Goal: Task Accomplishment & Management: Use online tool/utility

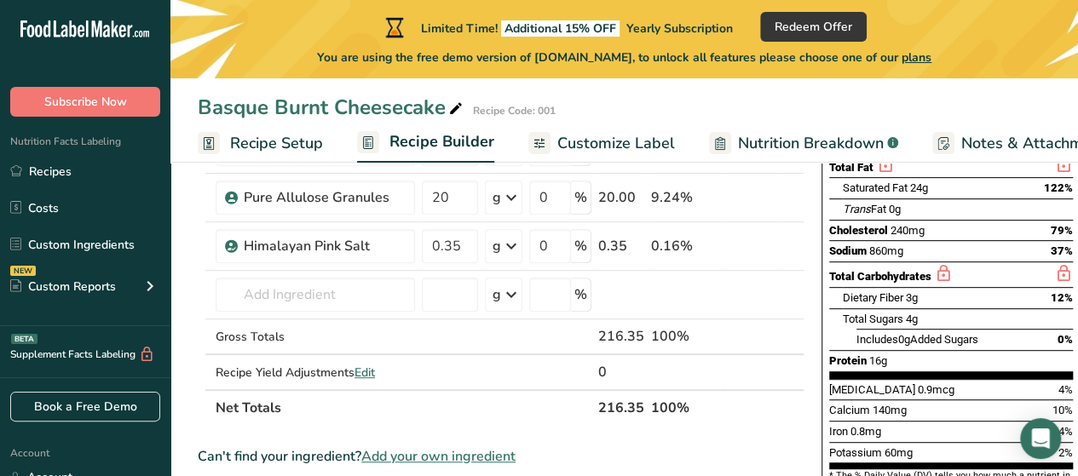
scroll to position [268, 0]
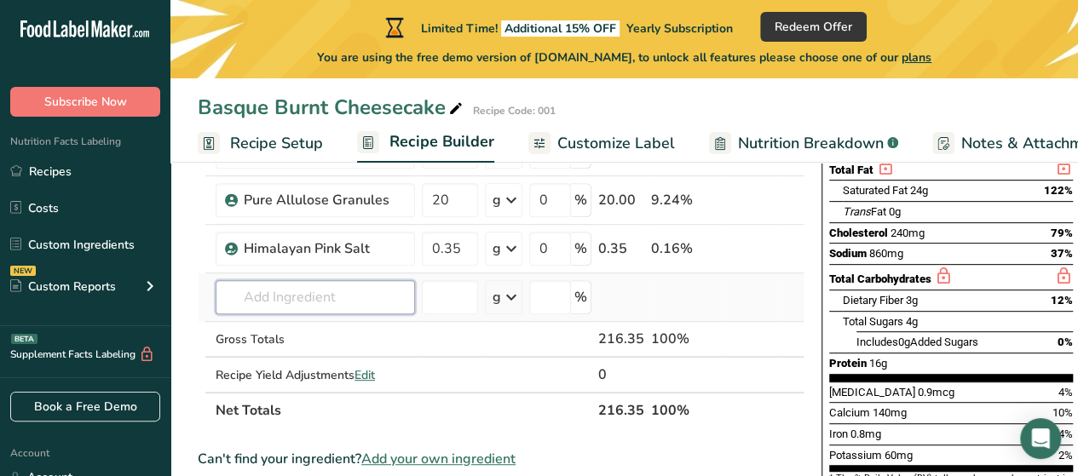
click at [302, 296] on input "text" at bounding box center [315, 297] width 199 height 34
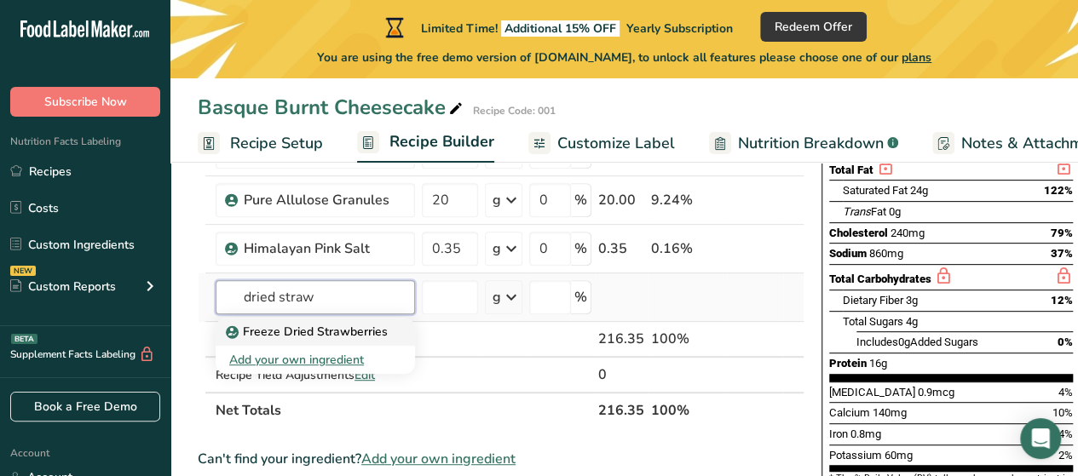
type input "dried straw"
click at [287, 326] on p "Freeze Dried Strawberries" at bounding box center [308, 332] width 159 height 18
type input "Freeze Dried Strawberries"
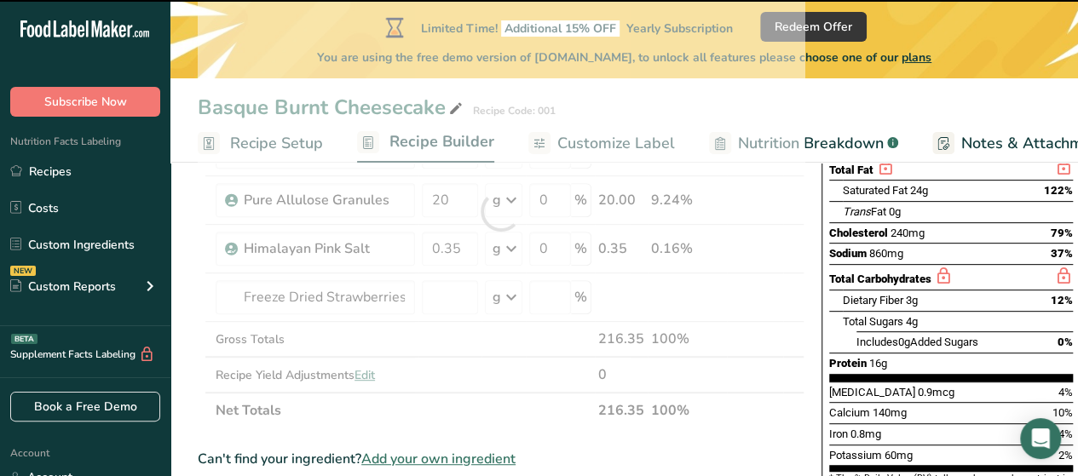
type input "0"
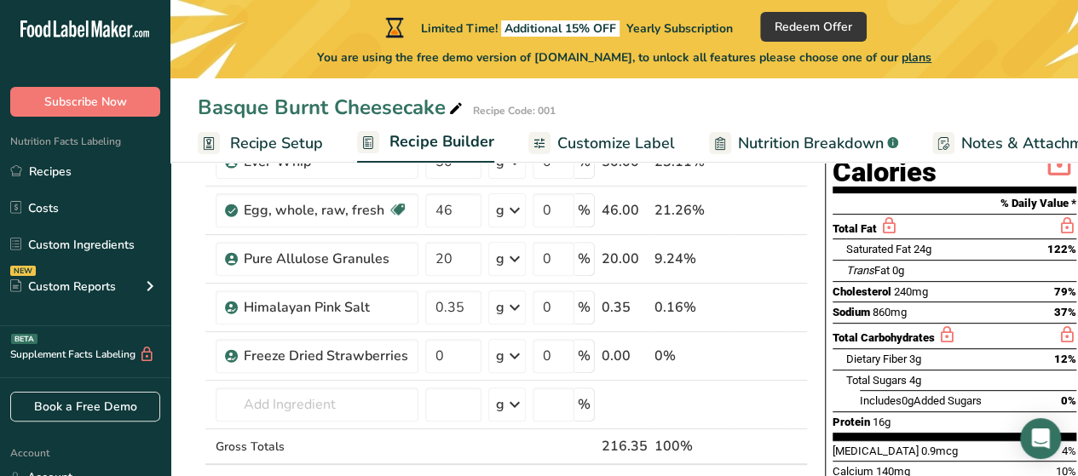
scroll to position [183, 0]
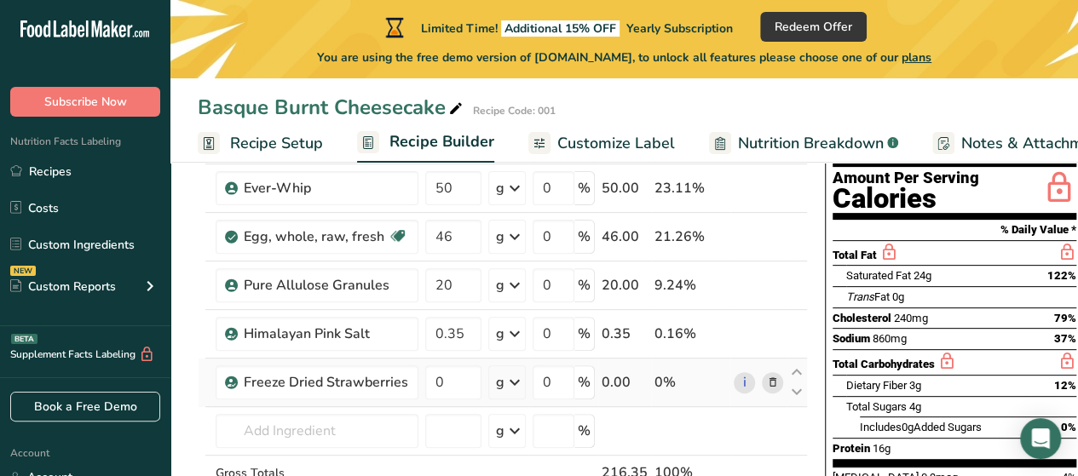
click at [455, 398] on td "0" at bounding box center [453, 383] width 63 height 49
click at [445, 384] on input "0" at bounding box center [453, 383] width 56 height 34
click at [685, 436] on div "Ingredient * Amount * Unit * Waste * .a-a{fill:#347362;}.b-a{fill:#fff;} Grams …" at bounding box center [503, 320] width 610 height 483
drag, startPoint x: 469, startPoint y: 386, endPoint x: 425, endPoint y: 395, distance: 44.3
click at [425, 395] on input "20" at bounding box center [453, 383] width 56 height 34
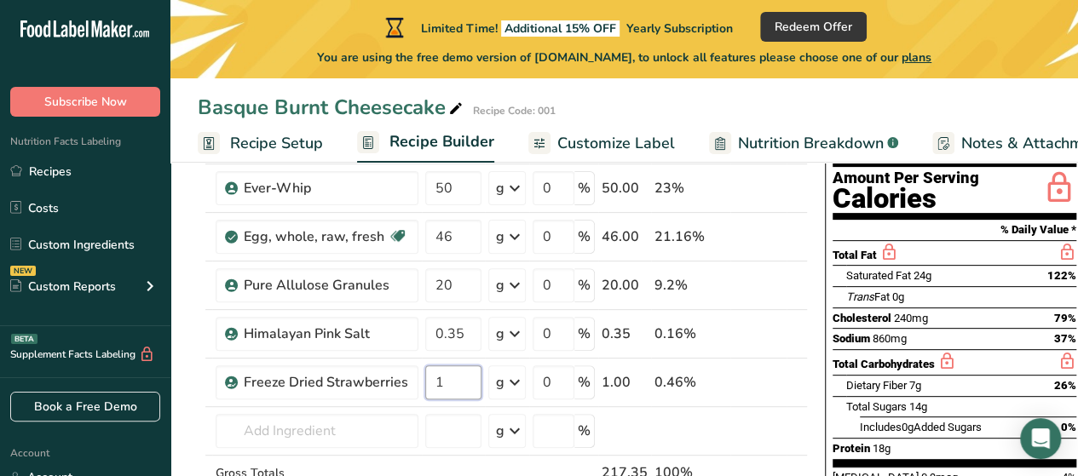
type input "1"
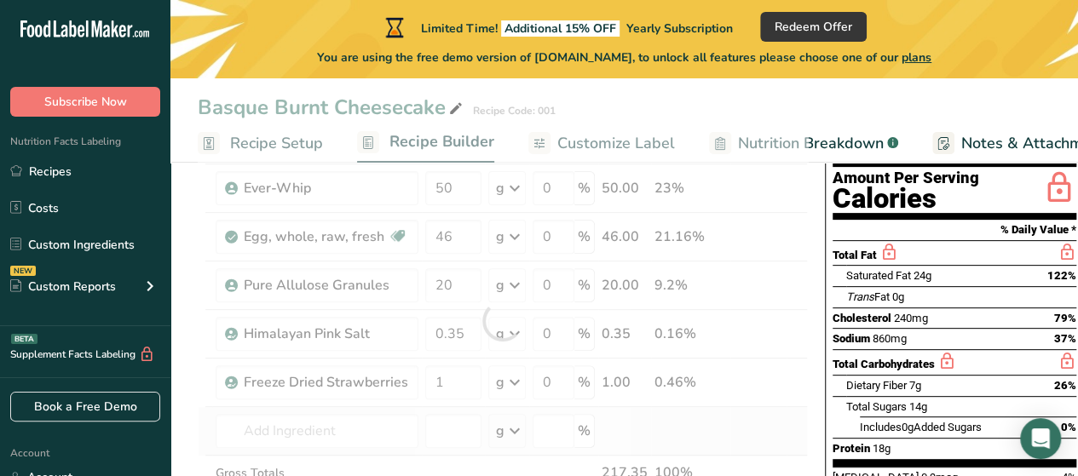
click at [764, 432] on div "Ingredient * Amount * Unit * Waste * .a-a{fill:#347362;}.b-a{fill:#fff;} Grams …" at bounding box center [503, 320] width 610 height 483
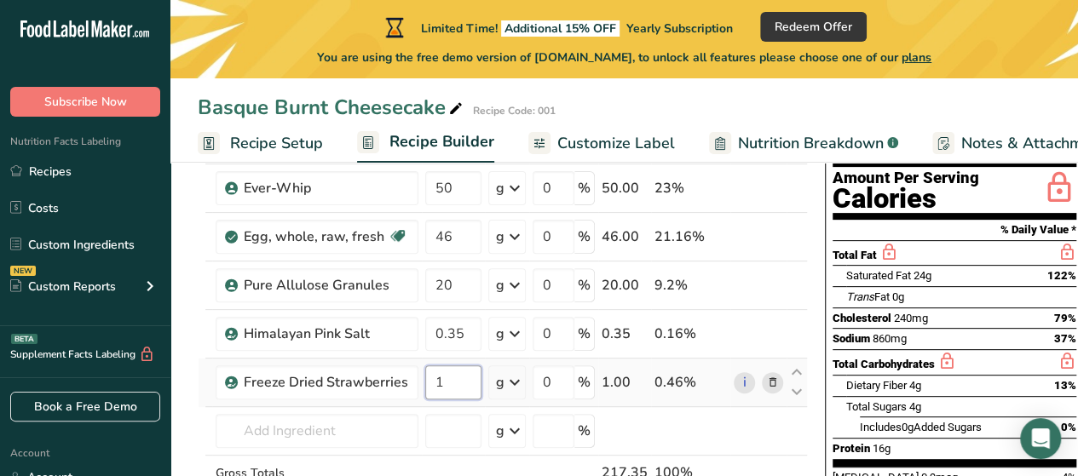
click at [465, 379] on input "1" at bounding box center [453, 383] width 56 height 34
type input "20"
click at [719, 436] on div "Ingredient * Amount * Unit * Waste * .a-a{fill:#347362;}.b-a{fill:#fff;} Grams …" at bounding box center [503, 320] width 610 height 483
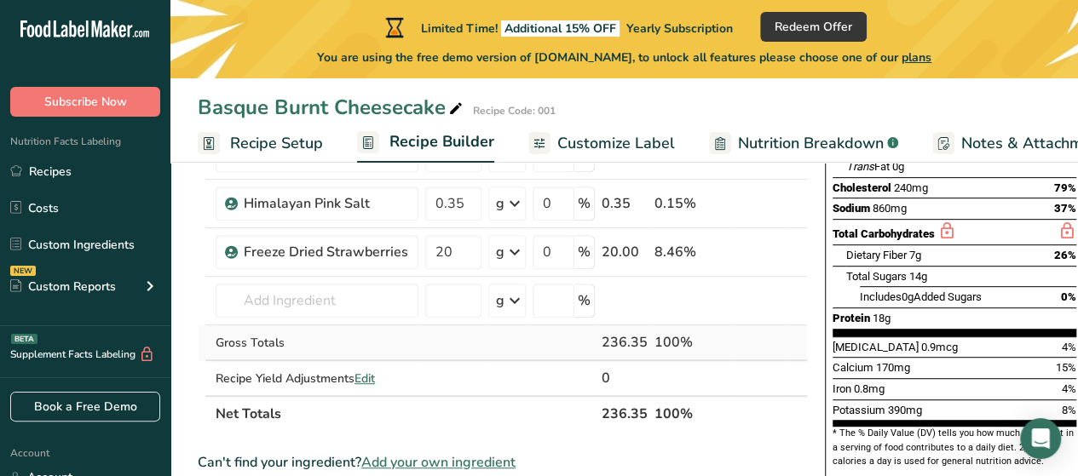
scroll to position [341, 0]
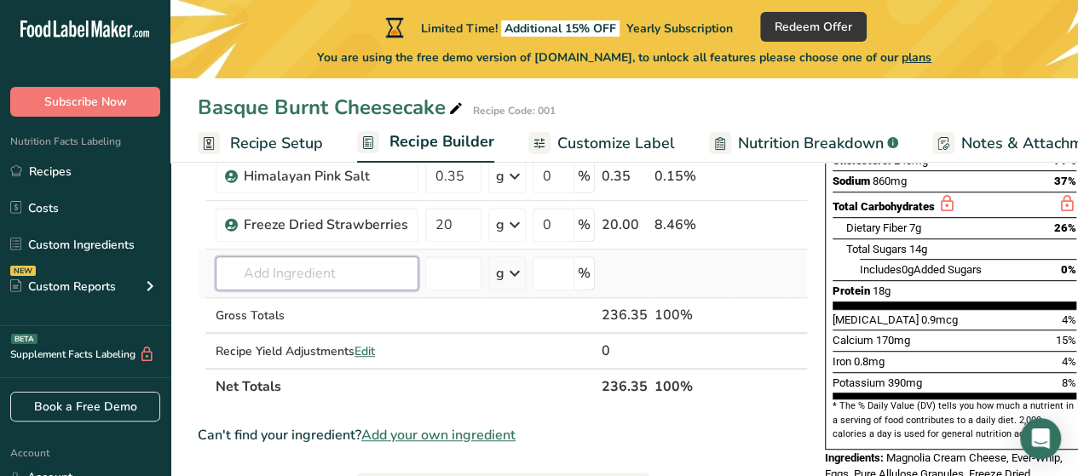
click at [351, 267] on input "text" at bounding box center [317, 274] width 203 height 34
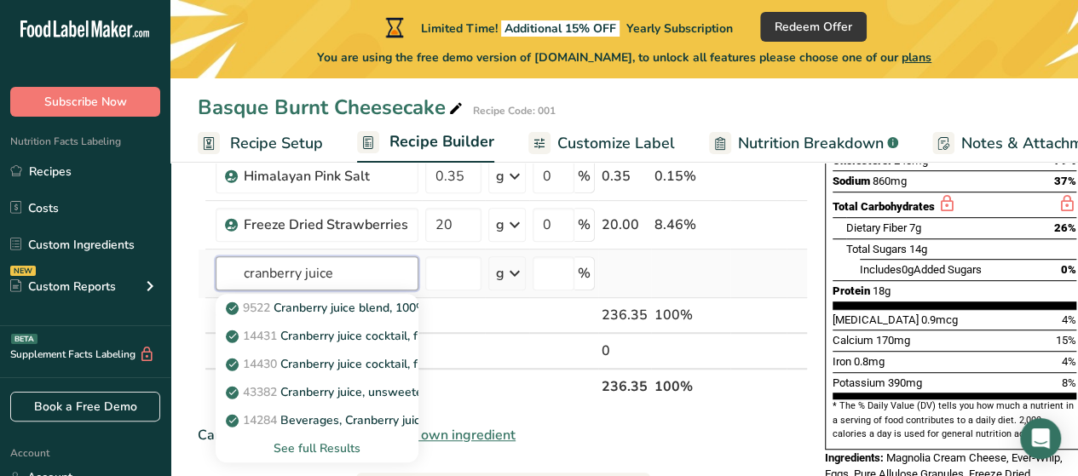
type input "cranberry juice"
click at [303, 447] on div "See full Results" at bounding box center [317, 449] width 176 height 18
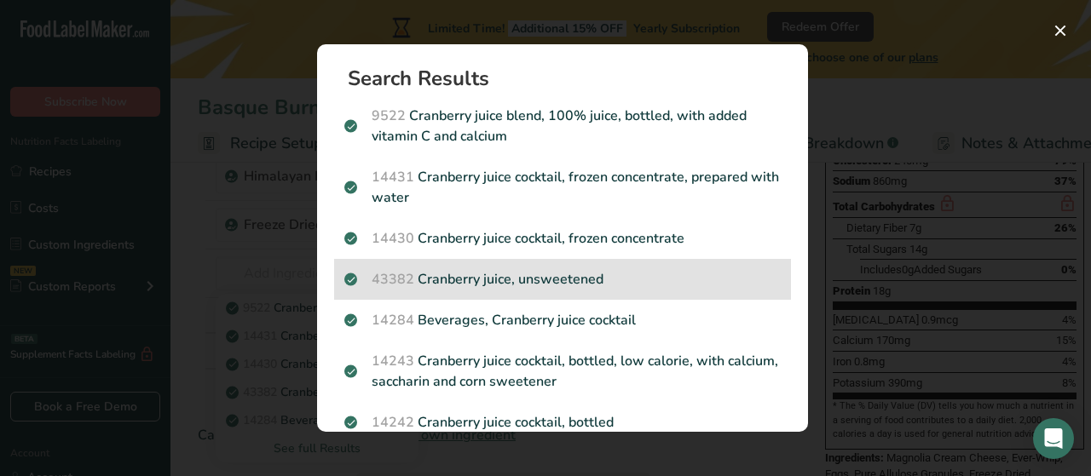
click at [557, 282] on p "43382 Cranberry juice, unsweetened" at bounding box center [562, 279] width 436 height 20
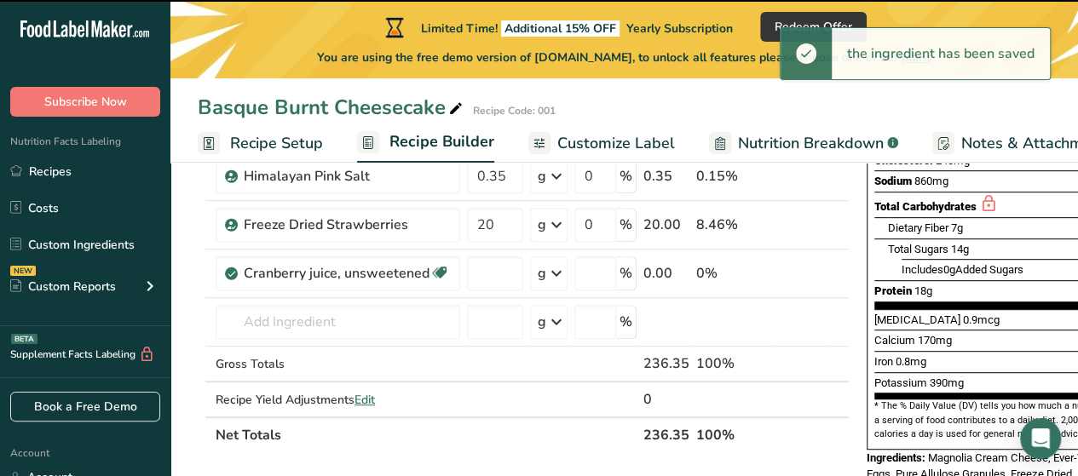
type input "0"
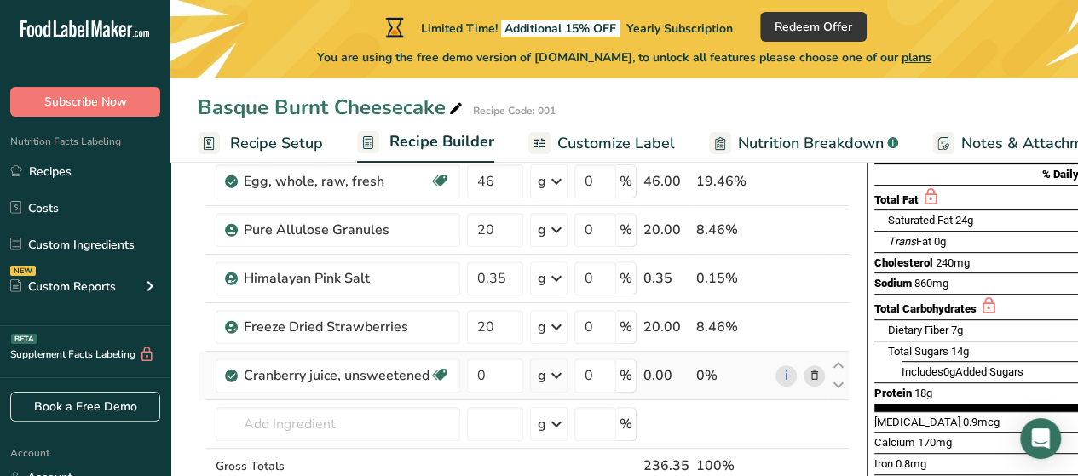
scroll to position [256, 0]
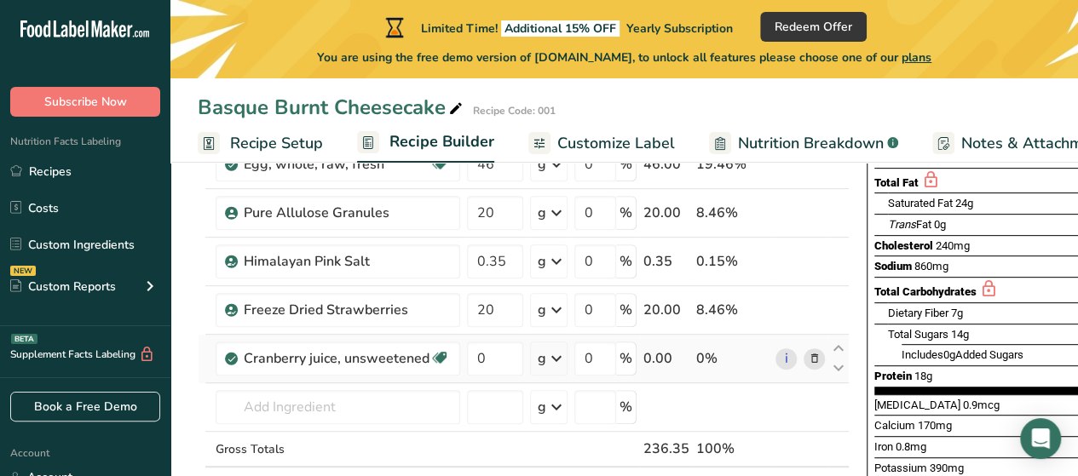
click at [504, 338] on td "0" at bounding box center [495, 359] width 63 height 49
click at [503, 344] on input "0" at bounding box center [495, 359] width 56 height 34
type input "45"
click at [785, 410] on div "Ingredient * Amount * Unit * Waste * .a-a{fill:#347362;}.b-a{fill:#fff;} Grams …" at bounding box center [524, 273] width 652 height 532
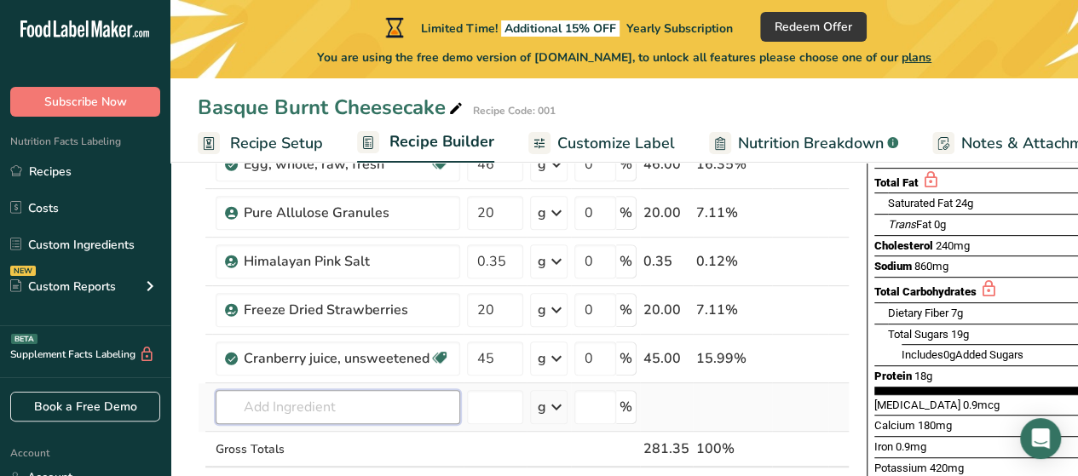
click at [402, 419] on input "text" at bounding box center [338, 407] width 245 height 34
type input "xantha"
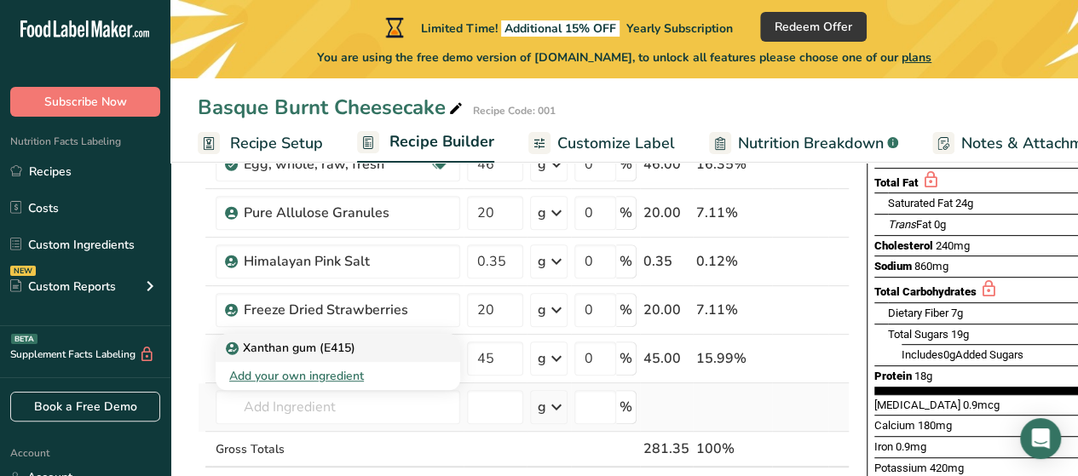
click at [303, 349] on p "Xanthan gum (E415)" at bounding box center [292, 348] width 126 height 18
type input "Xanthan gum (E415)"
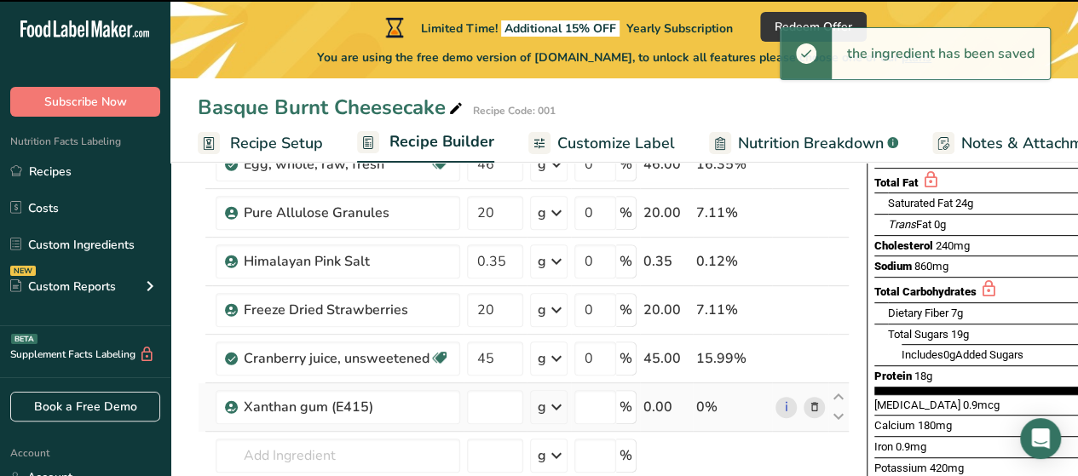
type input "0"
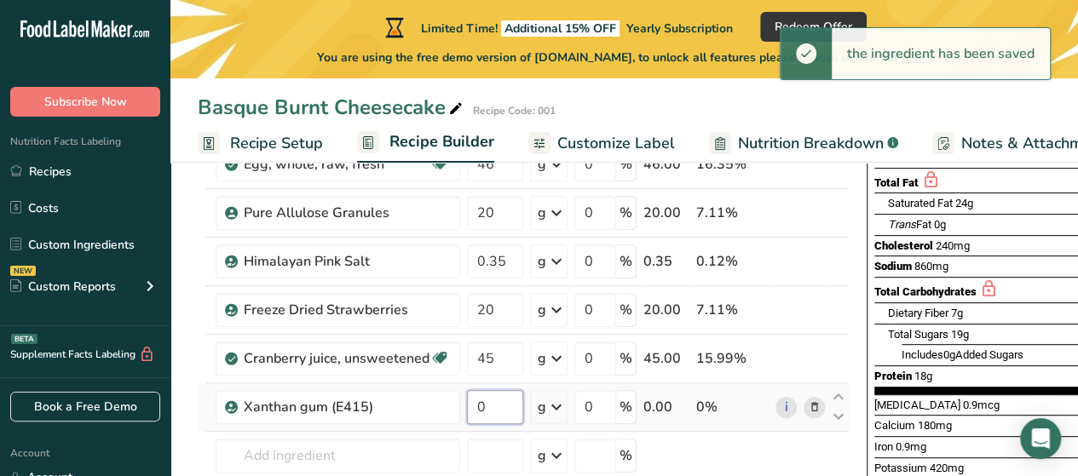
click at [482, 404] on input "0" at bounding box center [495, 407] width 56 height 34
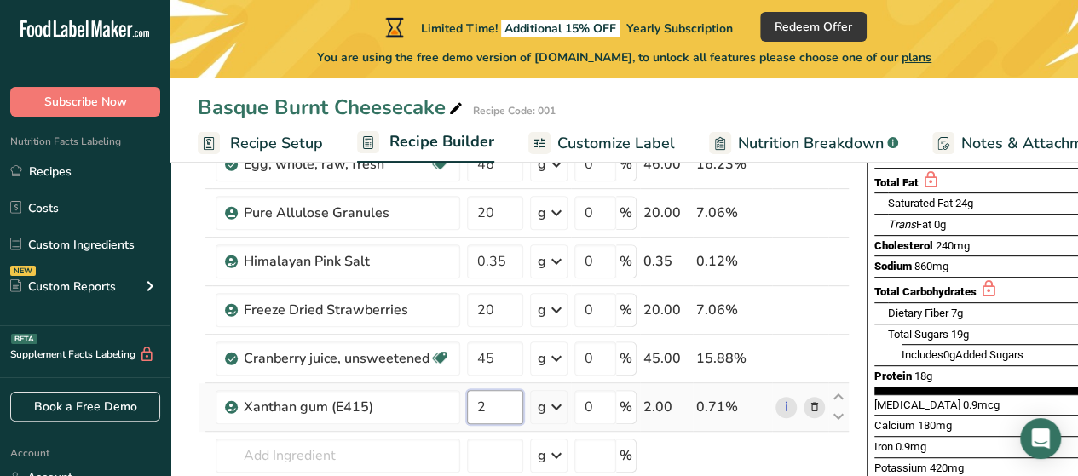
type input "2"
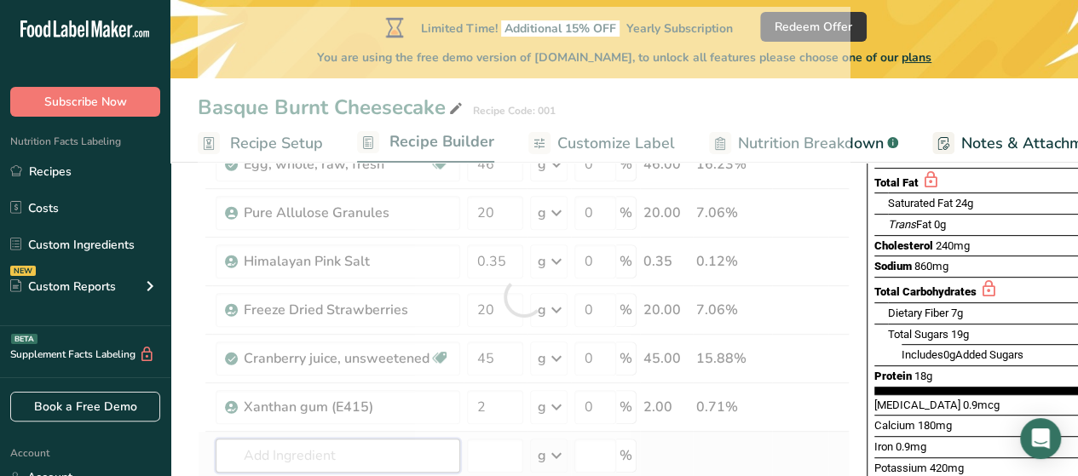
click at [416, 459] on div "Ingredient * Amount * Unit * Waste * .a-a{fill:#347362;}.b-a{fill:#fff;} Grams …" at bounding box center [524, 297] width 652 height 580
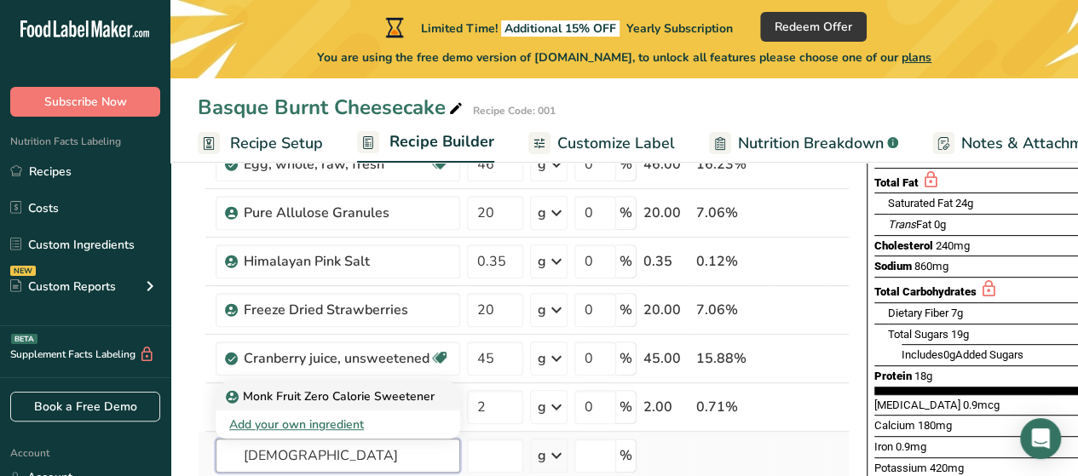
type input "[DEMOGRAPHIC_DATA]"
click at [384, 397] on p "Monk Fruit Zero Calorie Sweetener" at bounding box center [331, 397] width 205 height 18
type input "Monk Fruit Zero Calorie Sweetener"
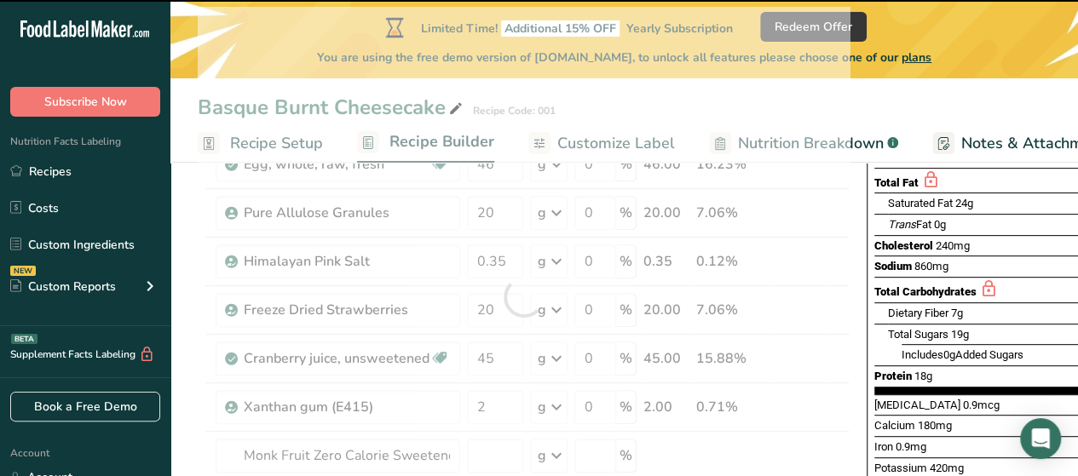
type input "0"
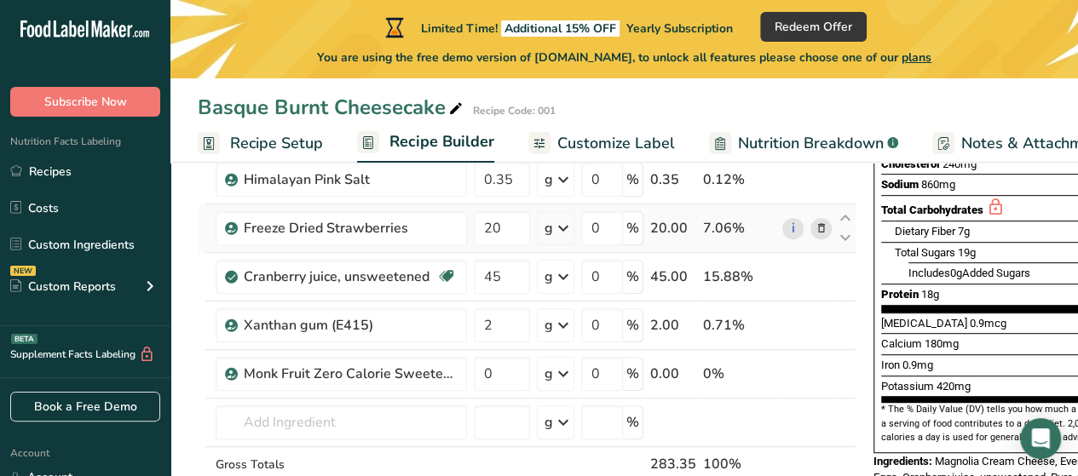
scroll to position [341, 0]
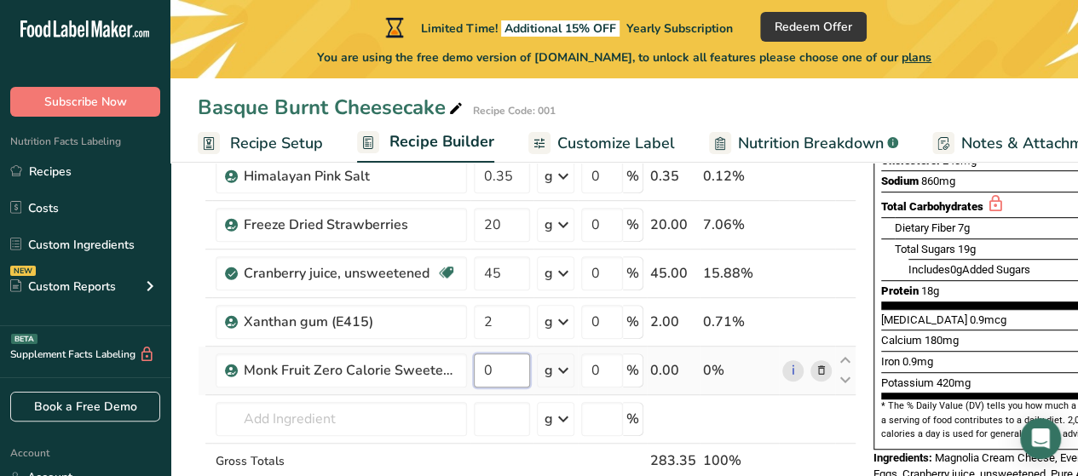
click at [505, 371] on input "0" at bounding box center [502, 371] width 56 height 34
type input "1"
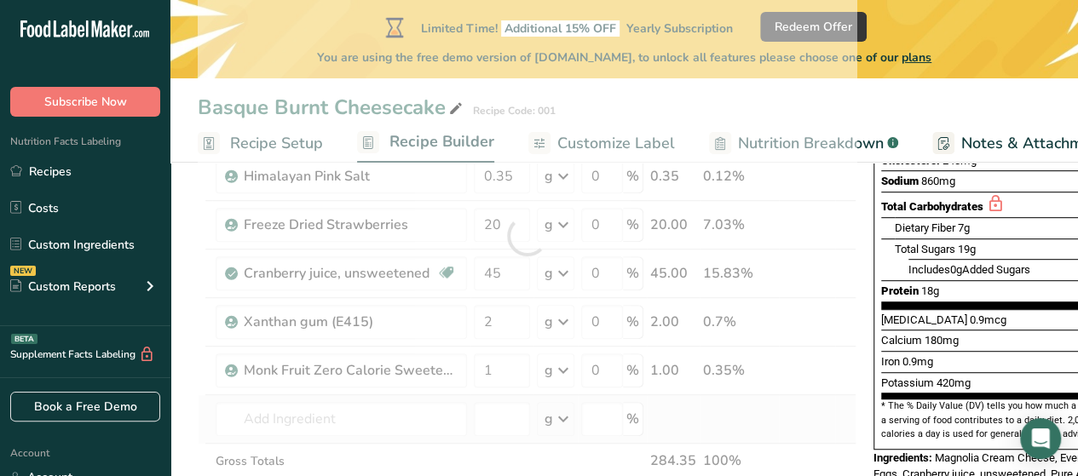
click at [776, 396] on div "Ingredient * Amount * Unit * Waste * .a-a{fill:#347362;}.b-a{fill:#fff;} Grams …" at bounding box center [527, 236] width 659 height 629
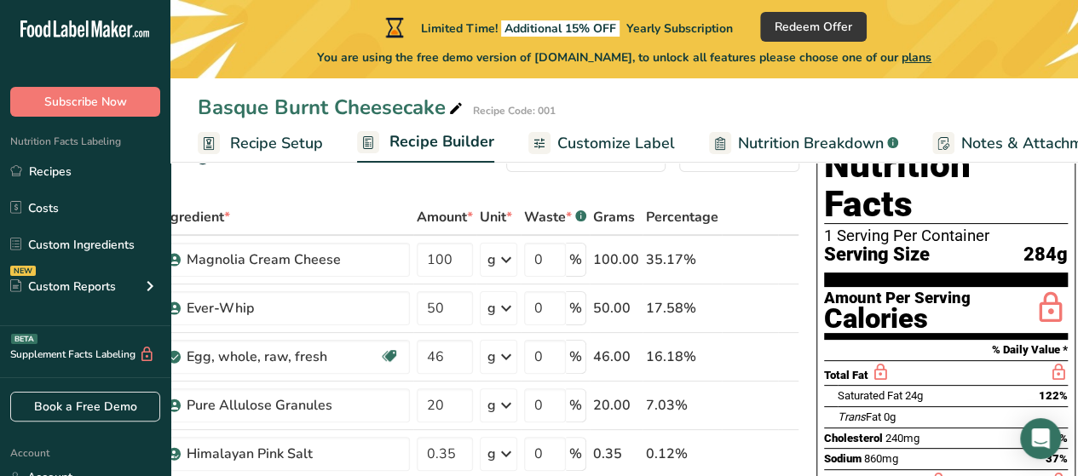
scroll to position [0, 0]
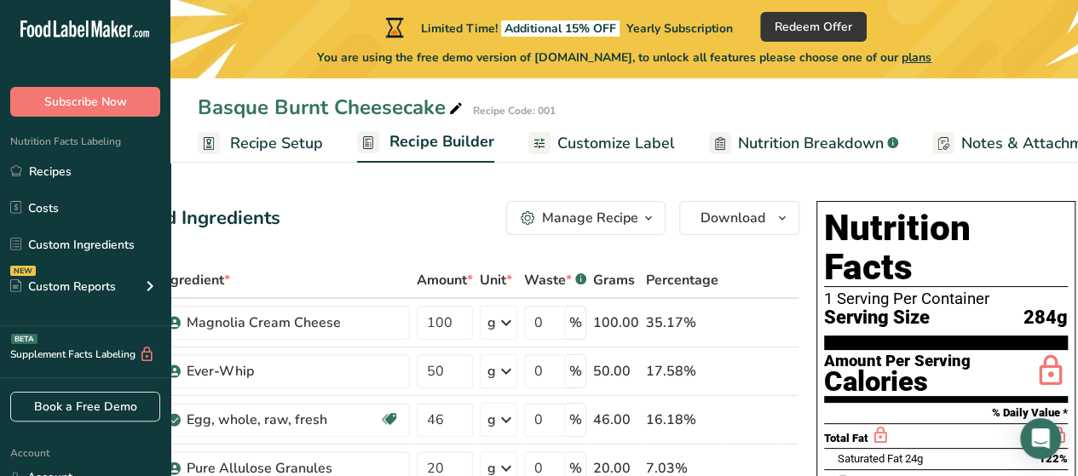
click at [742, 265] on th at bounding box center [750, 281] width 56 height 36
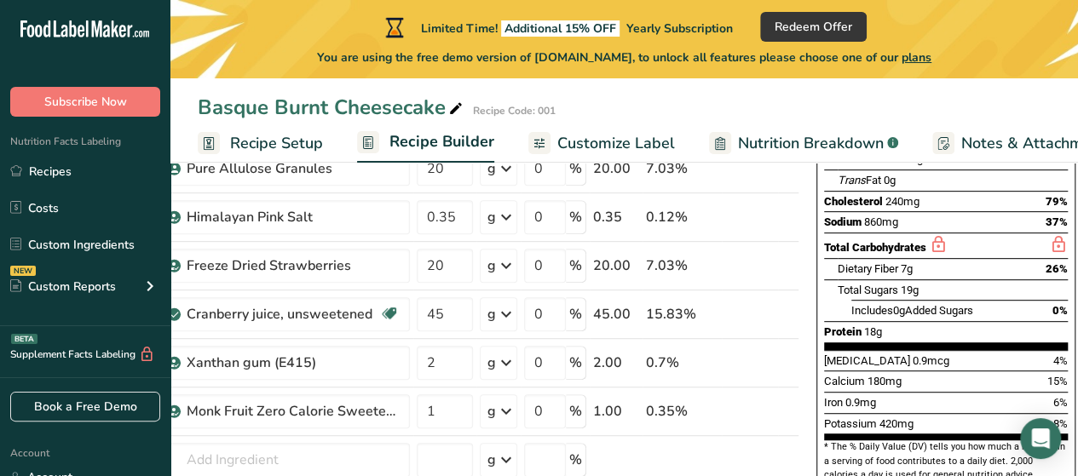
scroll to position [309, 0]
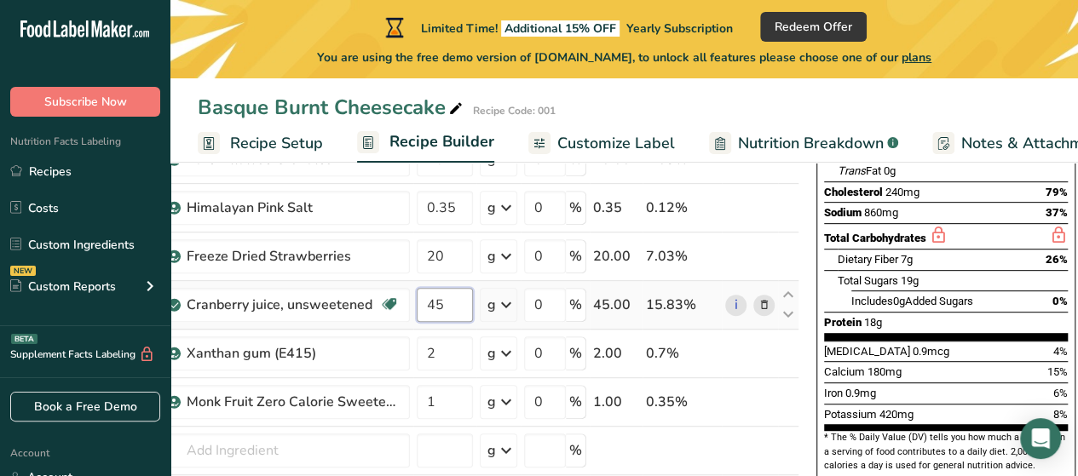
click at [457, 305] on input "45" at bounding box center [445, 305] width 56 height 34
click at [494, 313] on div "Ingredient * Amount * Unit * Waste * .a-a{fill:#347362;}.b-a{fill:#fff;} Grams …" at bounding box center [470, 267] width 659 height 629
click at [494, 313] on div "g" at bounding box center [492, 305] width 9 height 20
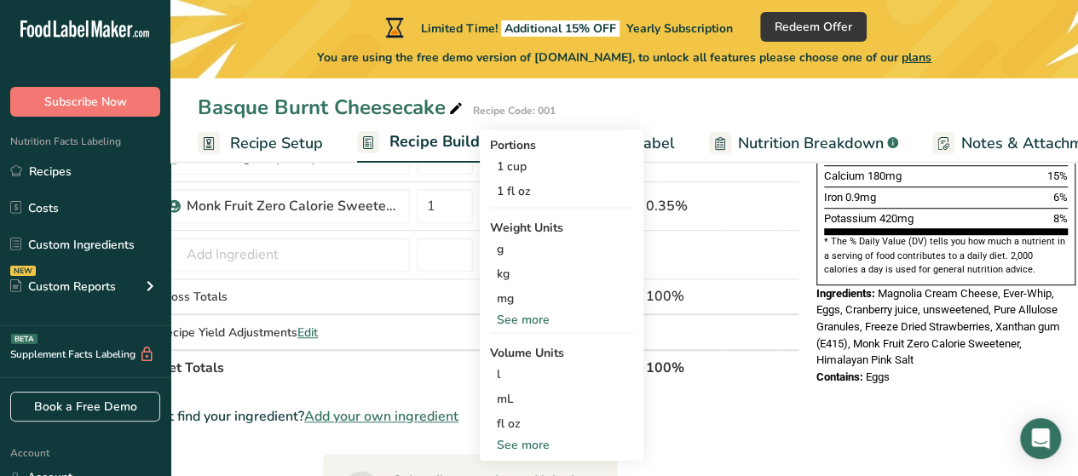
scroll to position [395, 0]
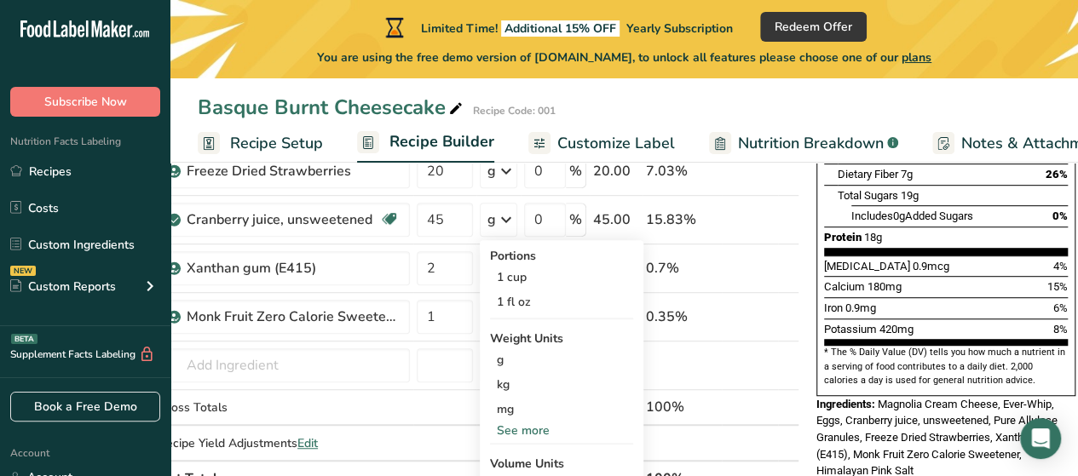
click at [1038, 101] on div "Basque Burnt Cheesecake Recipe Code: 001" at bounding box center [624, 107] width 908 height 31
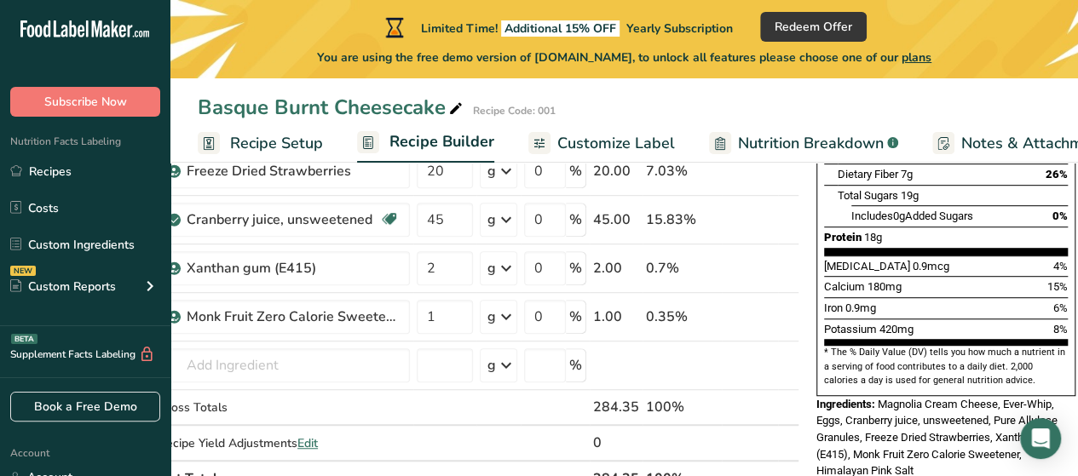
click at [826, 99] on div "Basque Burnt Cheesecake Recipe Code: 001" at bounding box center [624, 107] width 908 height 31
drag, startPoint x: 447, startPoint y: 221, endPoint x: 424, endPoint y: 221, distance: 22.2
click at [424, 221] on input "45" at bounding box center [445, 220] width 56 height 34
type input "12"
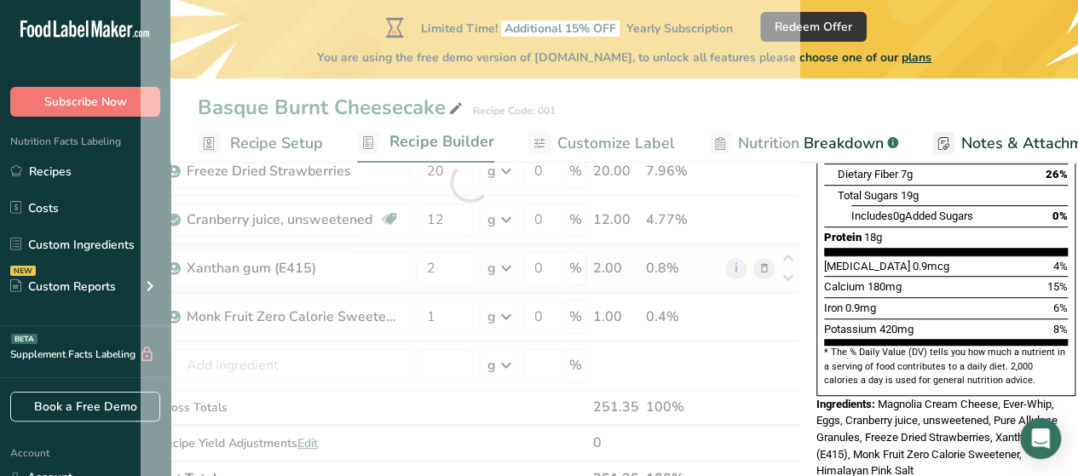
click at [740, 275] on div "Ingredient * Amount * Unit * Waste * .a-a{fill:#347362;}.b-a{fill:#fff;} Grams …" at bounding box center [470, 182] width 659 height 629
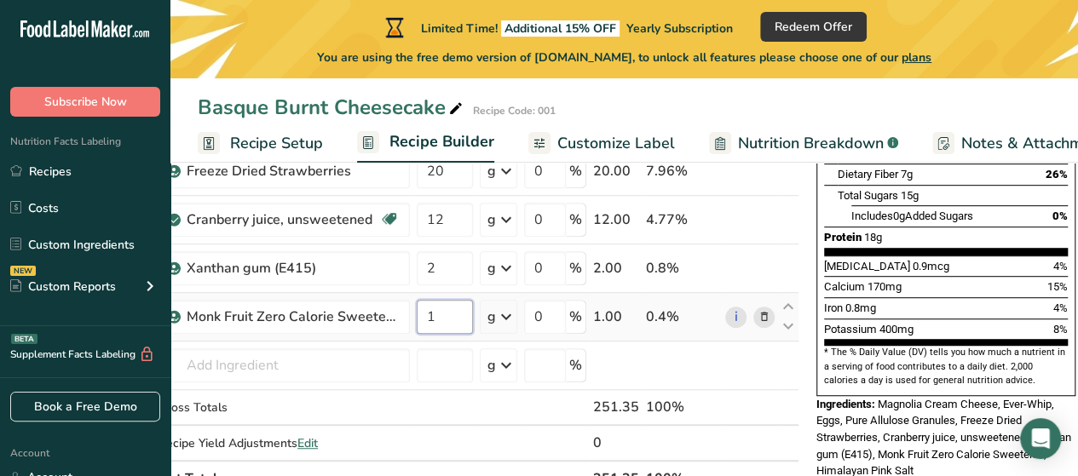
click at [447, 320] on input "1" at bounding box center [445, 317] width 56 height 34
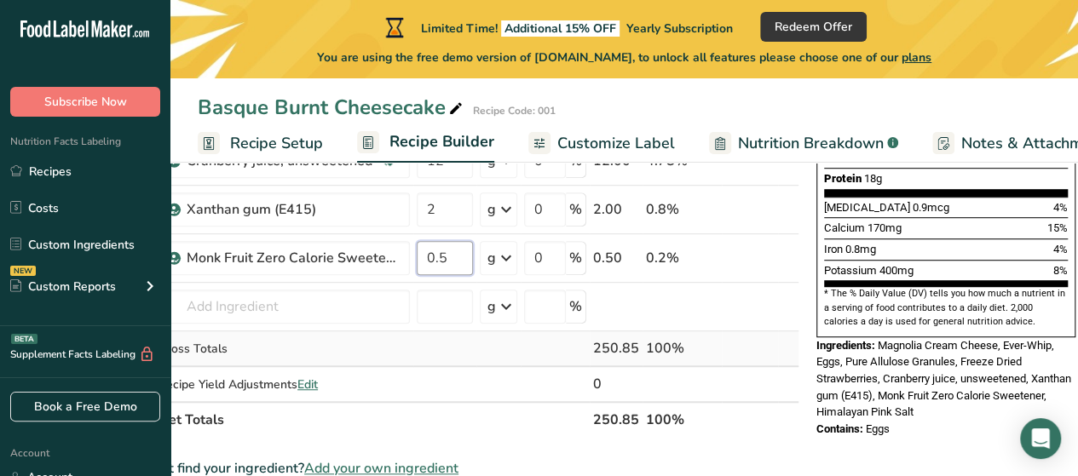
scroll to position [480, 0]
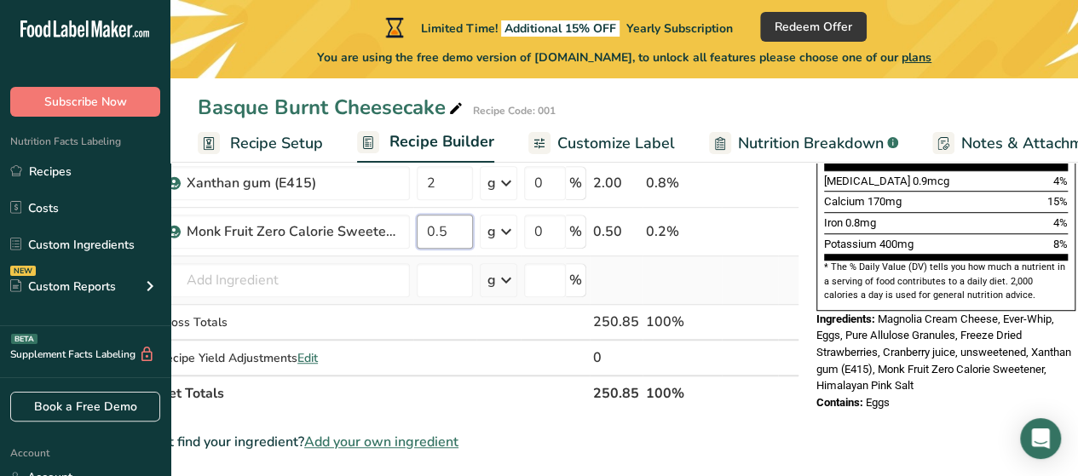
type input "0.5"
click at [733, 293] on div "Ingredient * Amount * Unit * Waste * .a-a{fill:#347362;}.b-a{fill:#fff;} Grams …" at bounding box center [470, 97] width 659 height 629
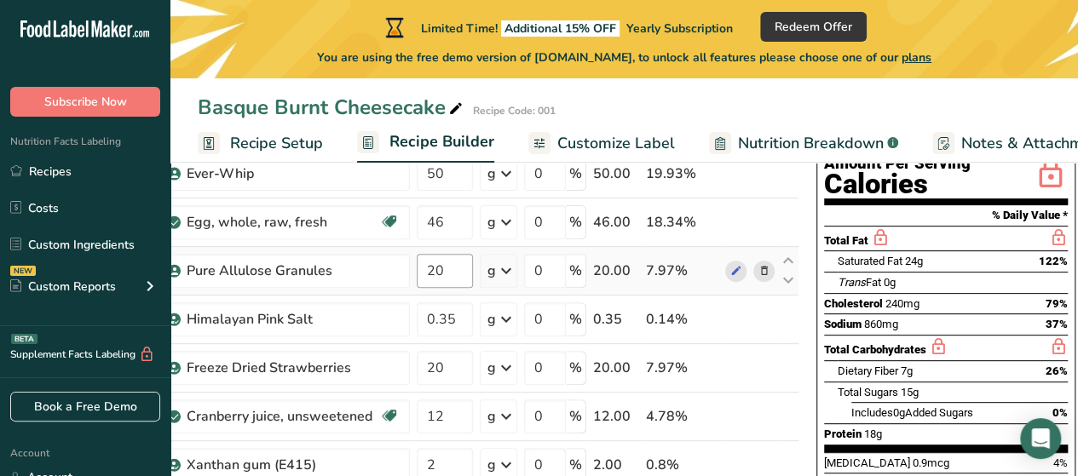
scroll to position [224, 0]
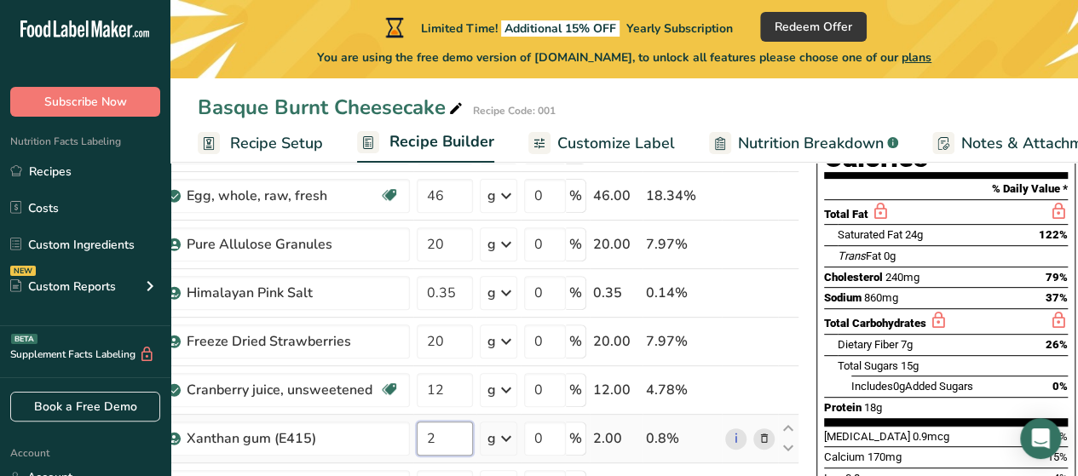
click at [453, 430] on input "2" at bounding box center [445, 439] width 56 height 34
type input "0.35"
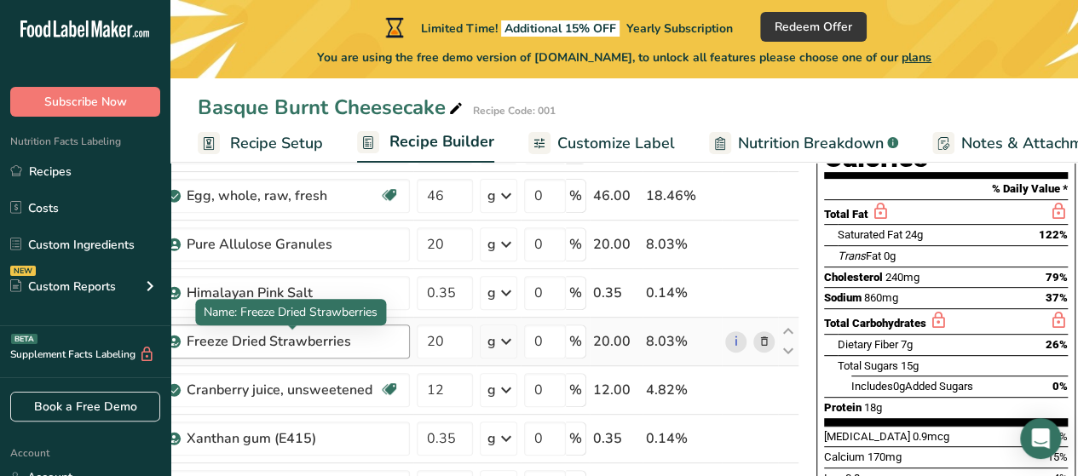
click at [375, 338] on div "Freeze Dried Strawberries" at bounding box center [293, 342] width 213 height 20
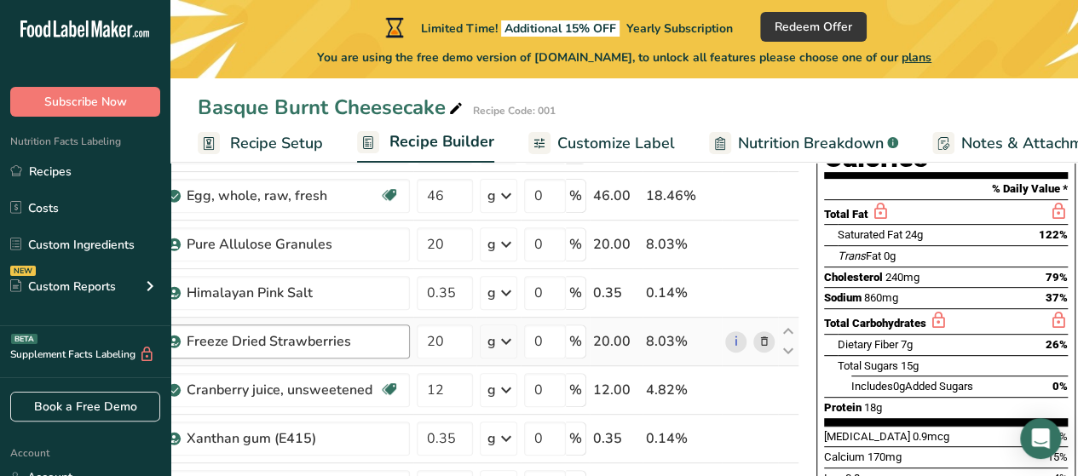
click at [355, 338] on div "Freeze Dried Strawberries" at bounding box center [293, 342] width 213 height 20
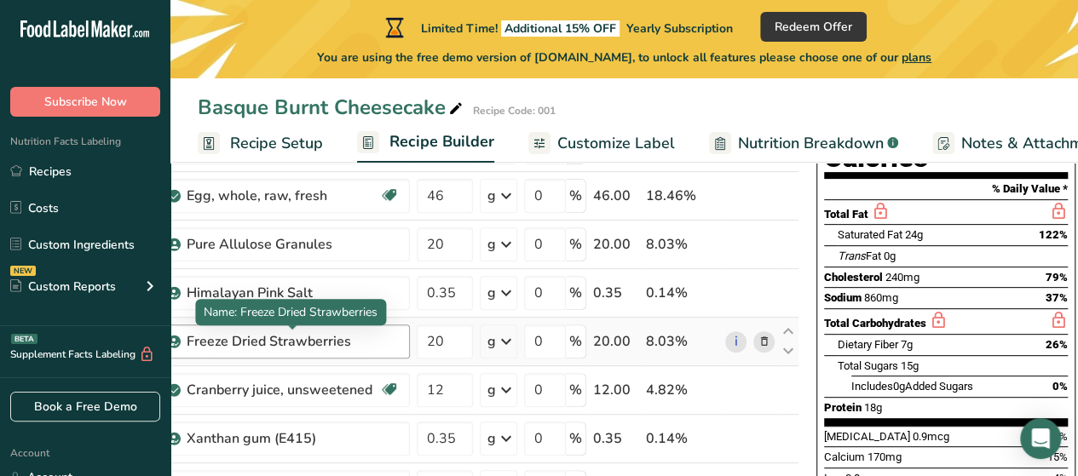
click at [355, 338] on div "Freeze Dried Strawberries" at bounding box center [293, 342] width 213 height 20
click at [338, 333] on div "Freeze Dried Strawberries" at bounding box center [293, 342] width 213 height 20
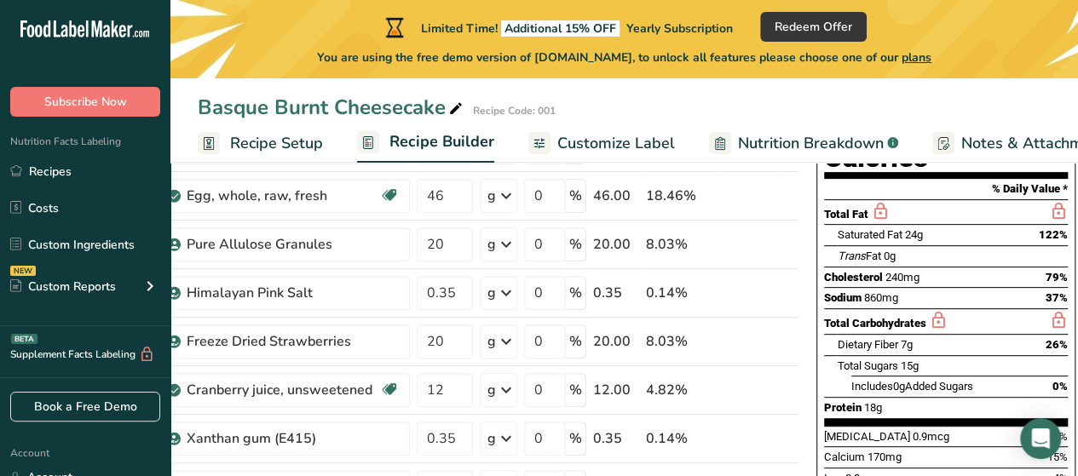
drag, startPoint x: 348, startPoint y: 335, endPoint x: 85, endPoint y: 348, distance: 262.8
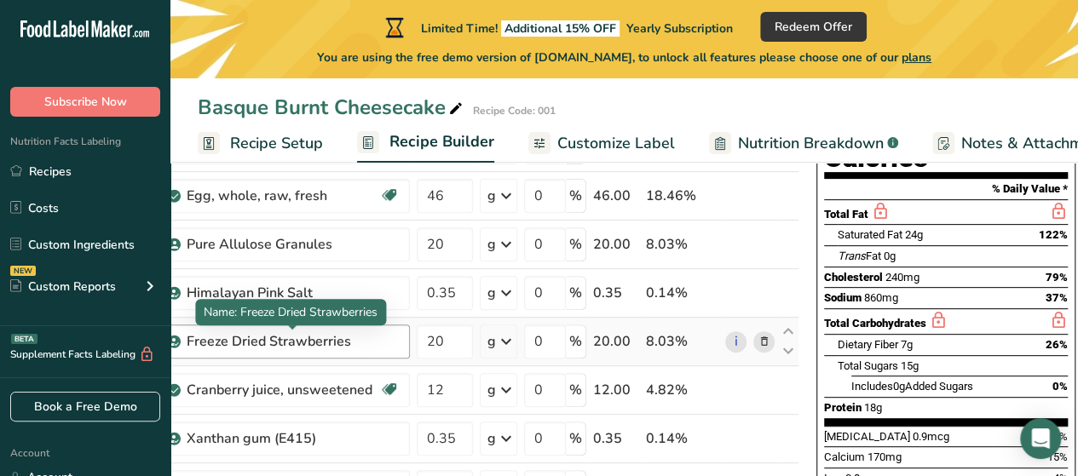
click at [375, 340] on div "Freeze Dried Strawberries" at bounding box center [293, 342] width 213 height 20
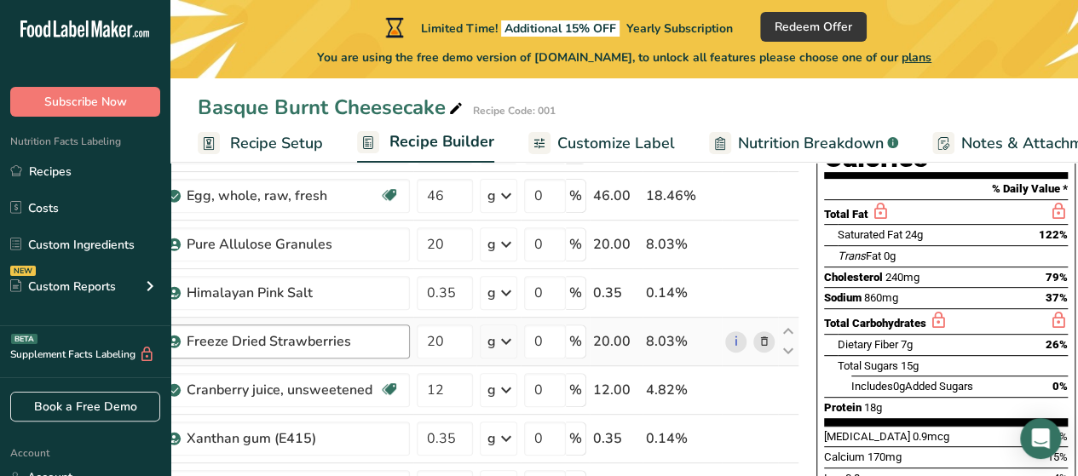
drag, startPoint x: 375, startPoint y: 340, endPoint x: 234, endPoint y: 349, distance: 141.8
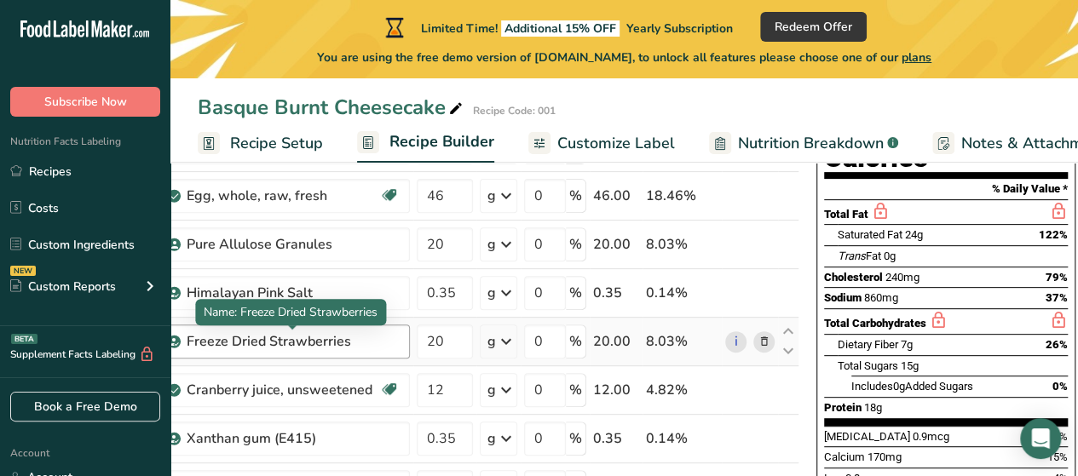
click at [363, 345] on div "Freeze Dried Strawberries" at bounding box center [293, 342] width 213 height 20
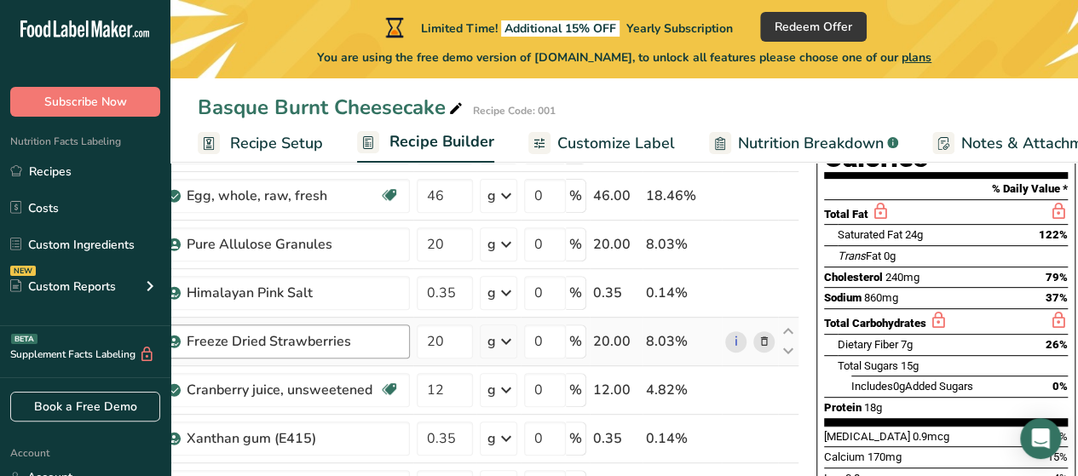
click at [363, 345] on div "Freeze Dried Strawberries" at bounding box center [293, 342] width 213 height 20
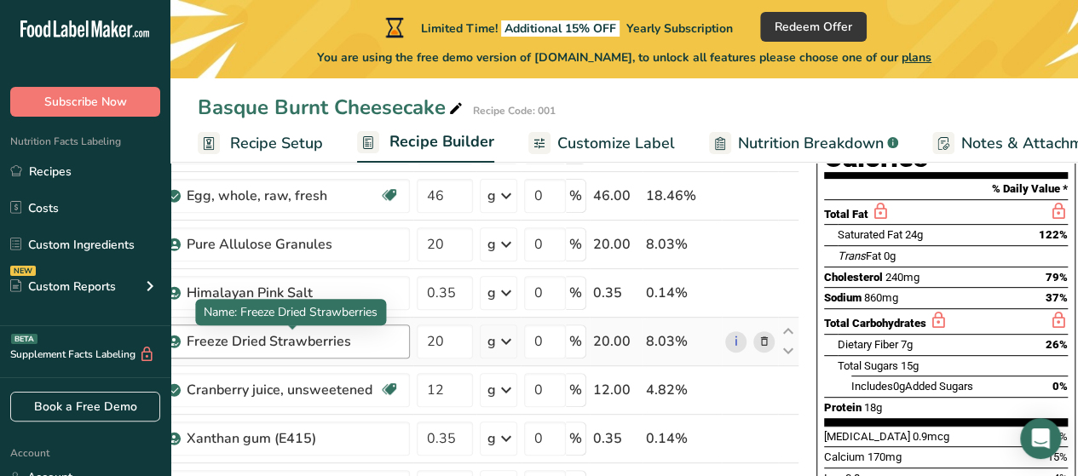
click at [332, 339] on div "Freeze Dried Strawberries" at bounding box center [293, 342] width 213 height 20
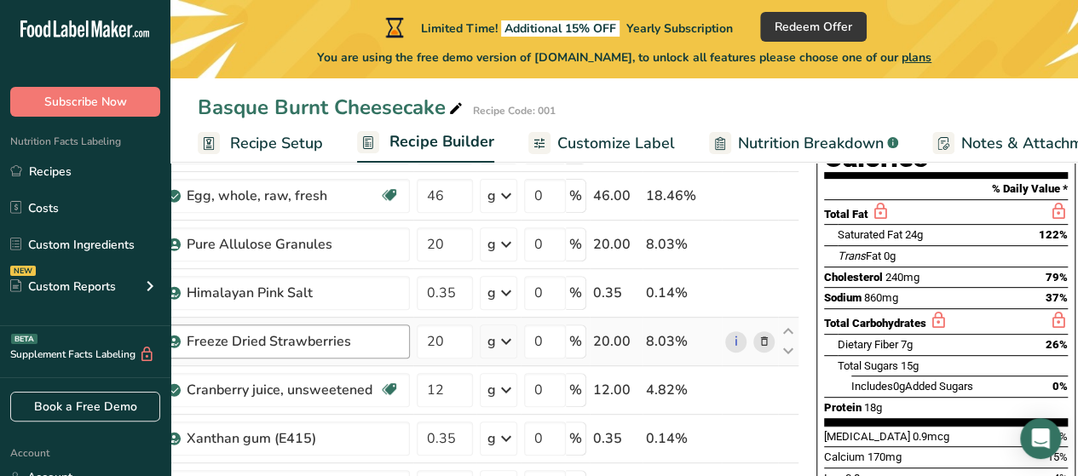
click at [343, 339] on div "Freeze Dried Strawberries" at bounding box center [293, 342] width 213 height 20
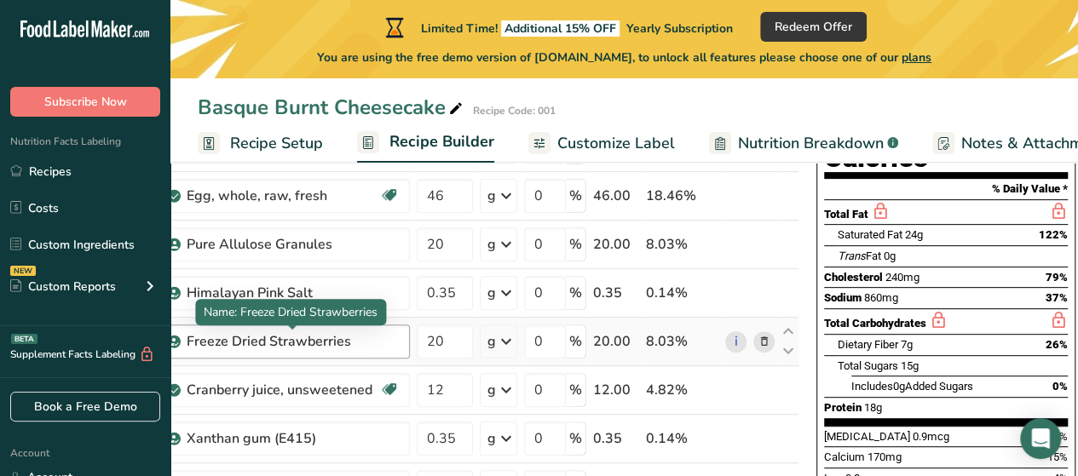
click at [329, 338] on div "Freeze Dried Strawberries" at bounding box center [293, 342] width 213 height 20
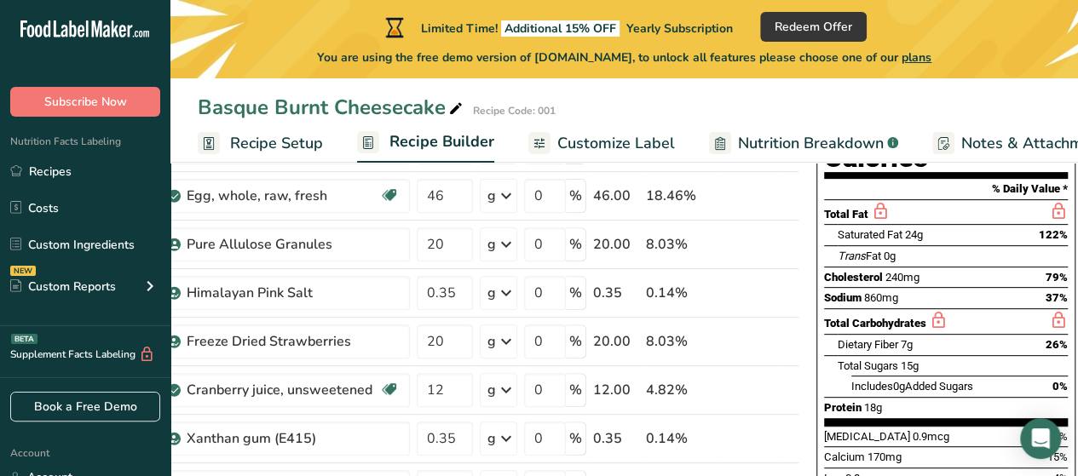
click at [702, 103] on div "Basque Burnt Cheesecake Recipe Code: 001" at bounding box center [624, 107] width 908 height 31
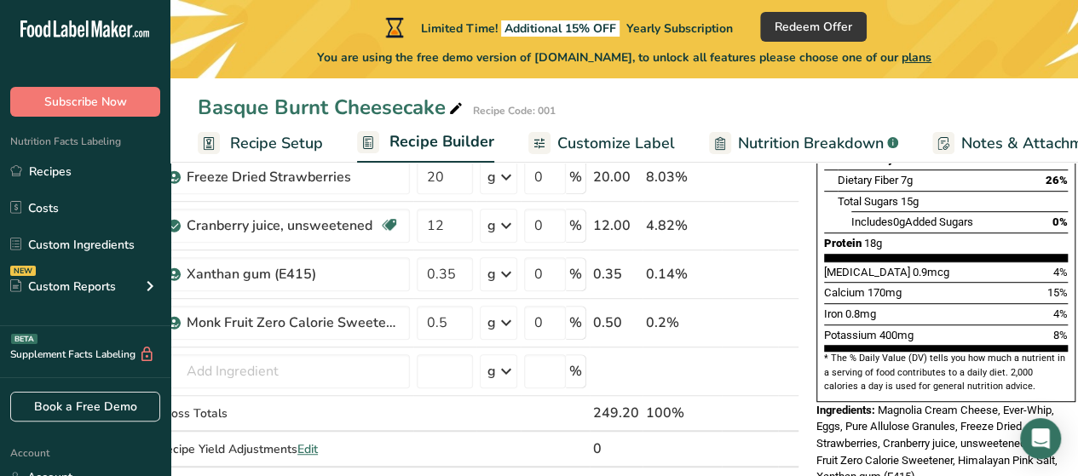
scroll to position [426, 0]
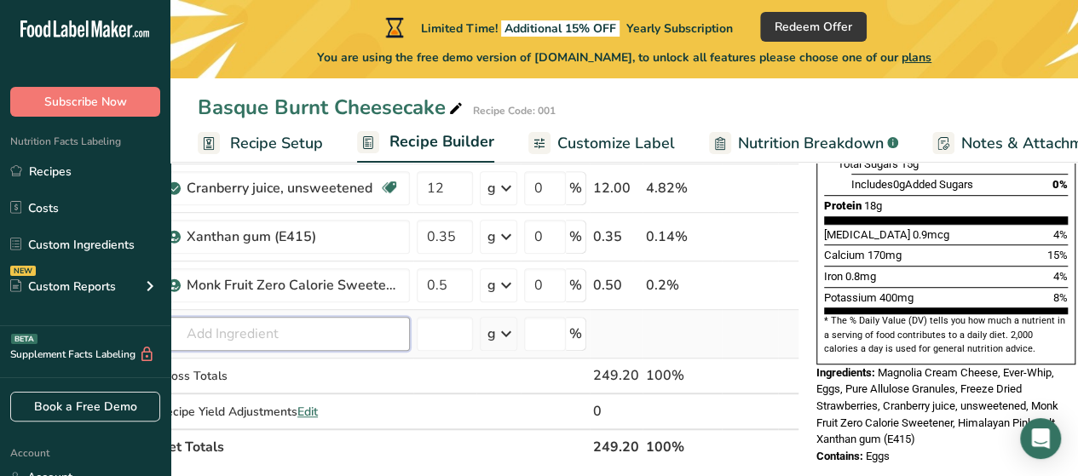
click at [338, 338] on input "text" at bounding box center [284, 334] width 251 height 34
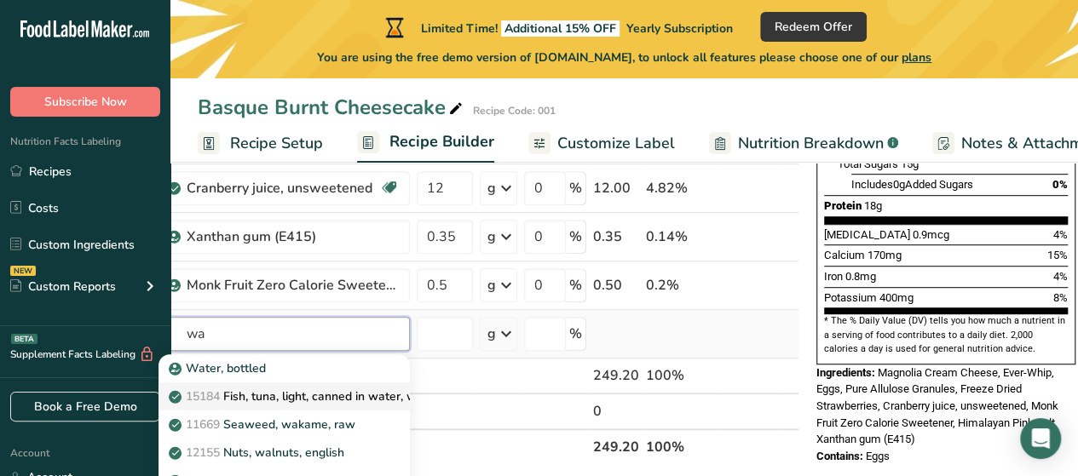
type input "w"
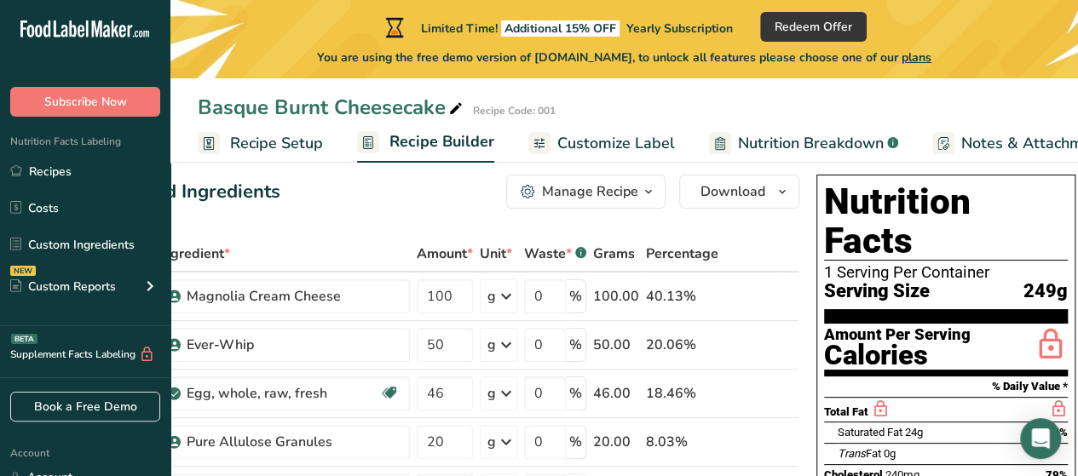
scroll to position [0, 0]
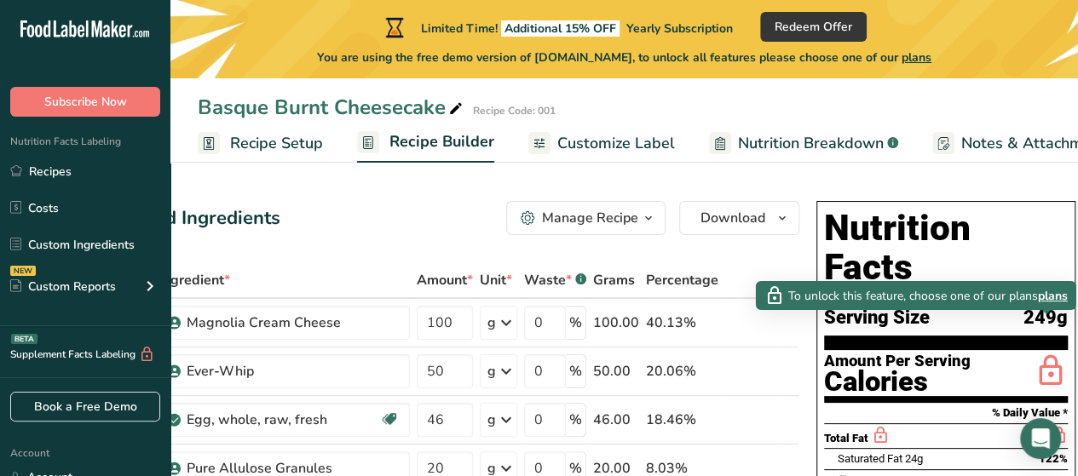
click at [1051, 352] on icon at bounding box center [1051, 372] width 34 height 40
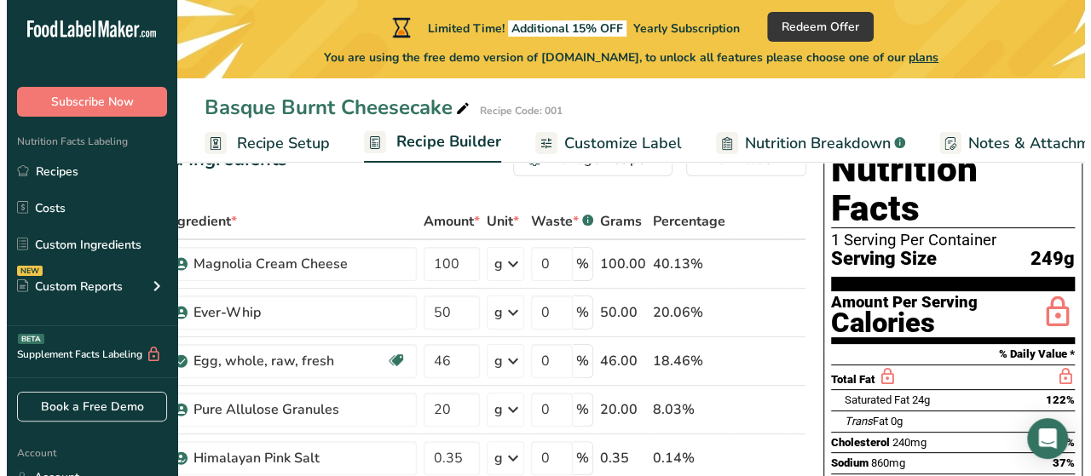
scroll to position [85, 0]
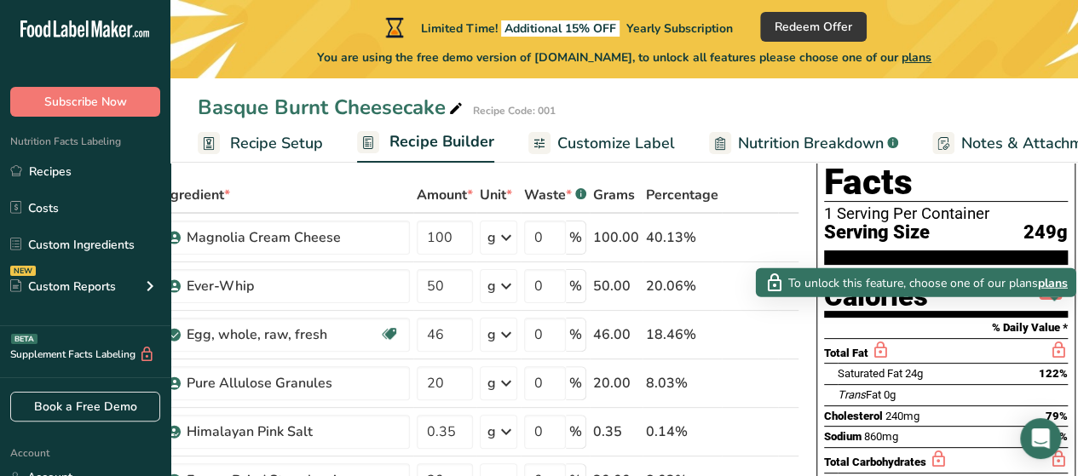
click at [1053, 340] on icon at bounding box center [1058, 350] width 19 height 21
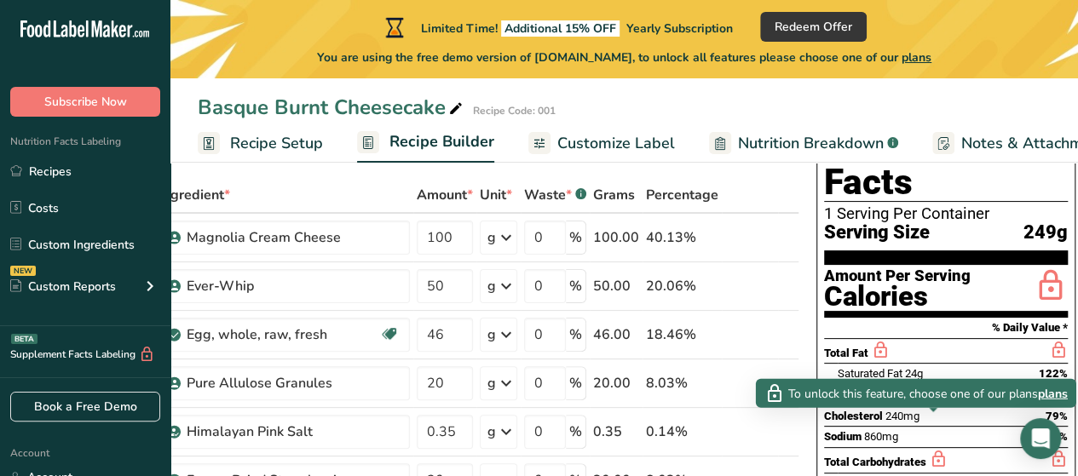
click at [934, 449] on icon at bounding box center [938, 459] width 19 height 21
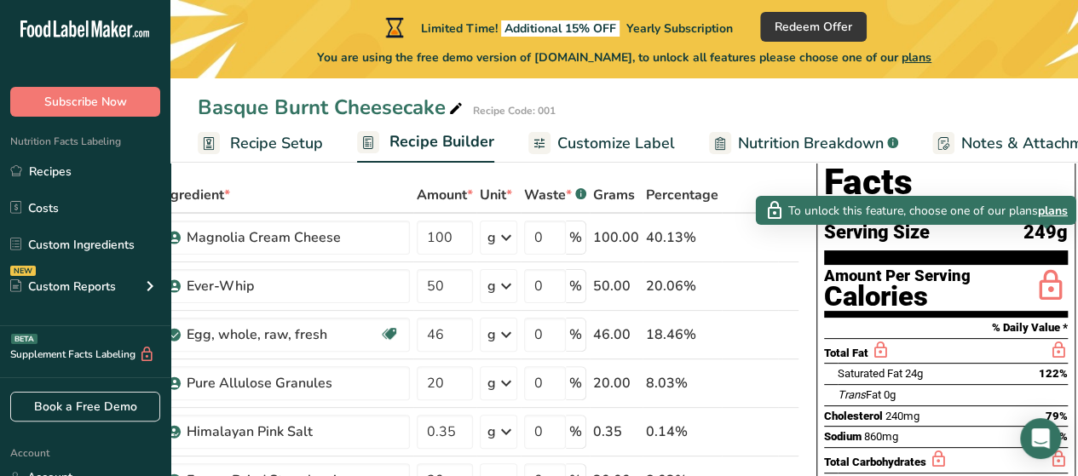
click at [1045, 267] on icon at bounding box center [1051, 287] width 34 height 40
click at [1045, 206] on span "plans" at bounding box center [1053, 211] width 30 height 18
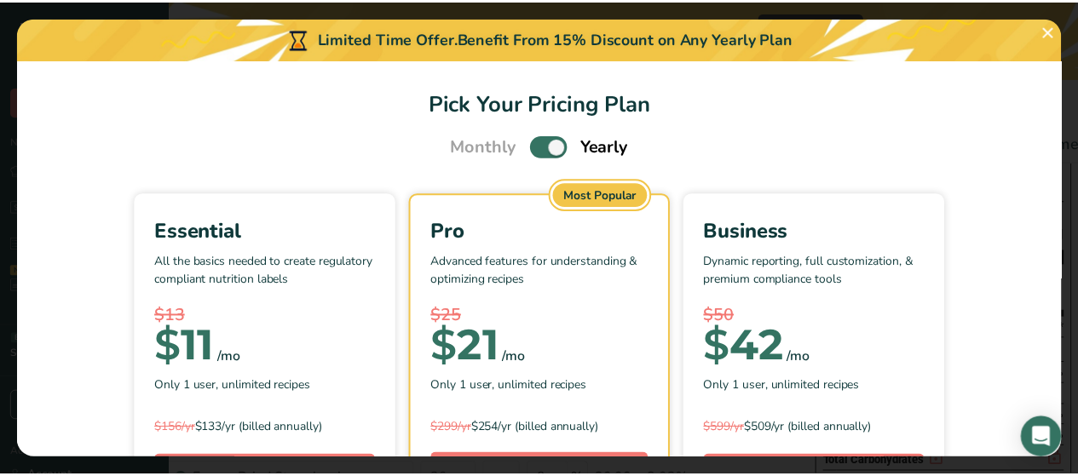
scroll to position [0, 44]
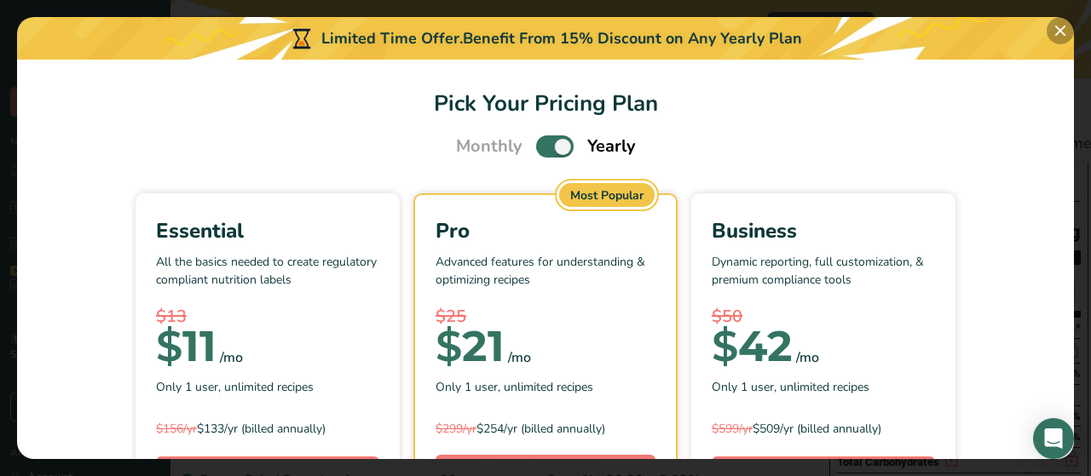
click at [1060, 38] on button "Pick Your Pricing Plan Modal" at bounding box center [1060, 30] width 27 height 27
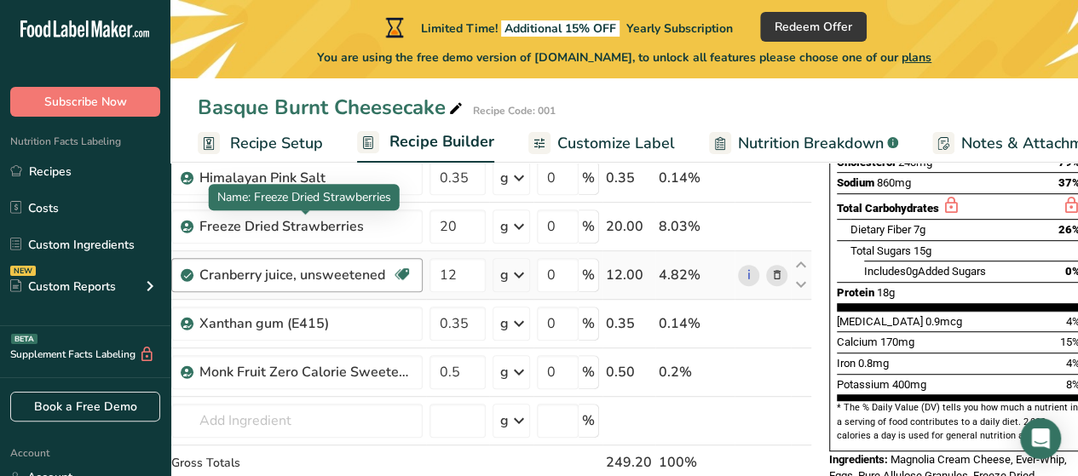
scroll to position [341, 0]
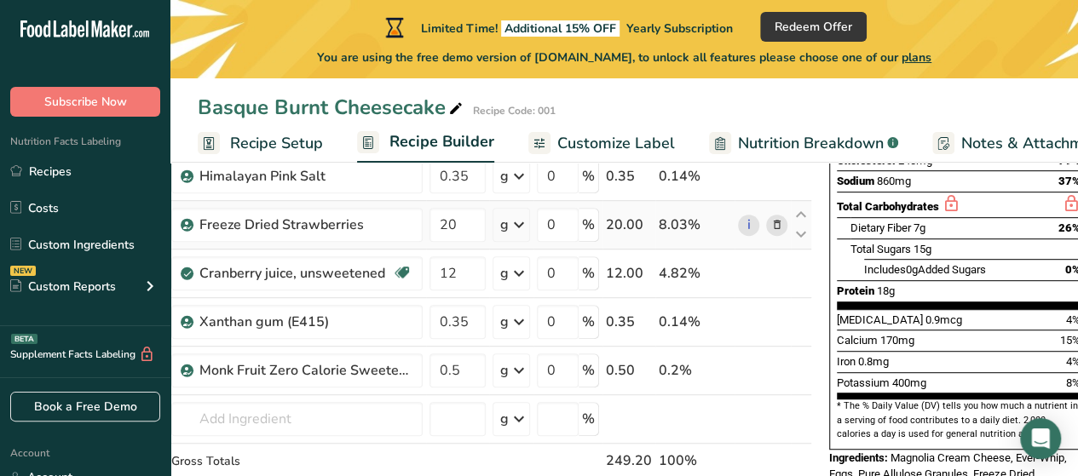
click at [779, 227] on span at bounding box center [777, 225] width 20 height 20
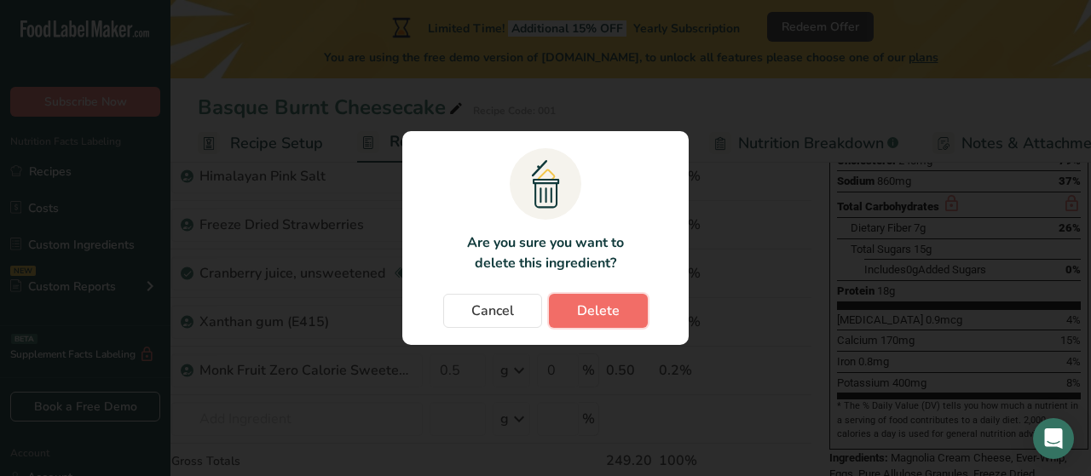
click at [604, 309] on span "Delete" at bounding box center [598, 311] width 43 height 20
type input "12"
type input "0.35"
type input "0.5"
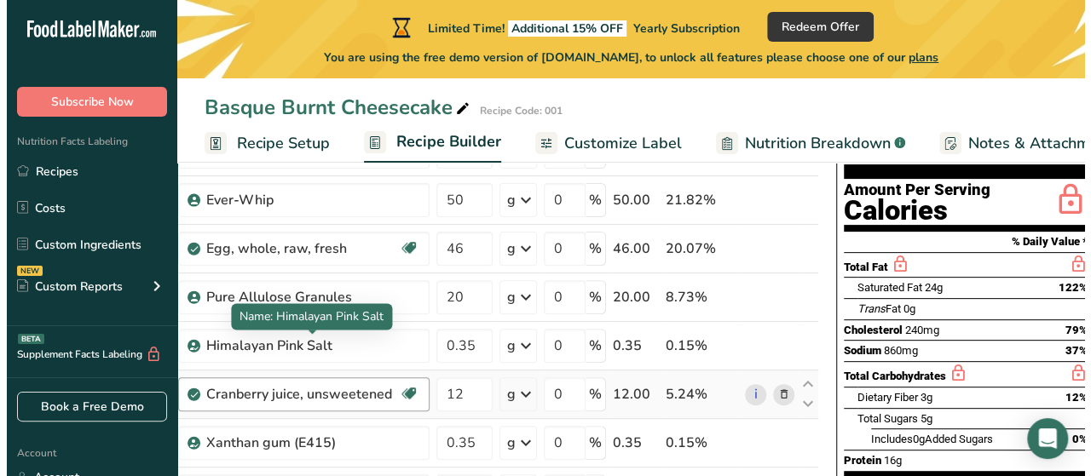
scroll to position [256, 0]
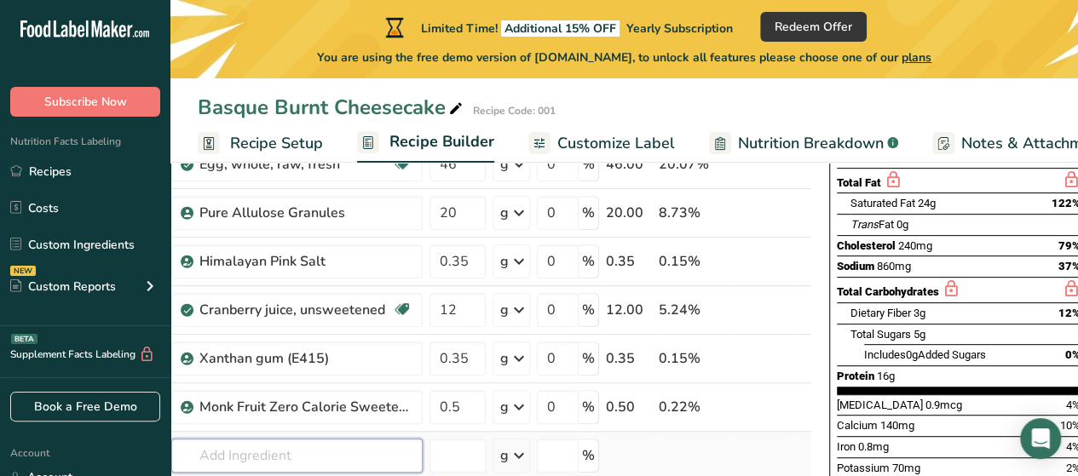
click at [268, 459] on input "text" at bounding box center [296, 456] width 251 height 34
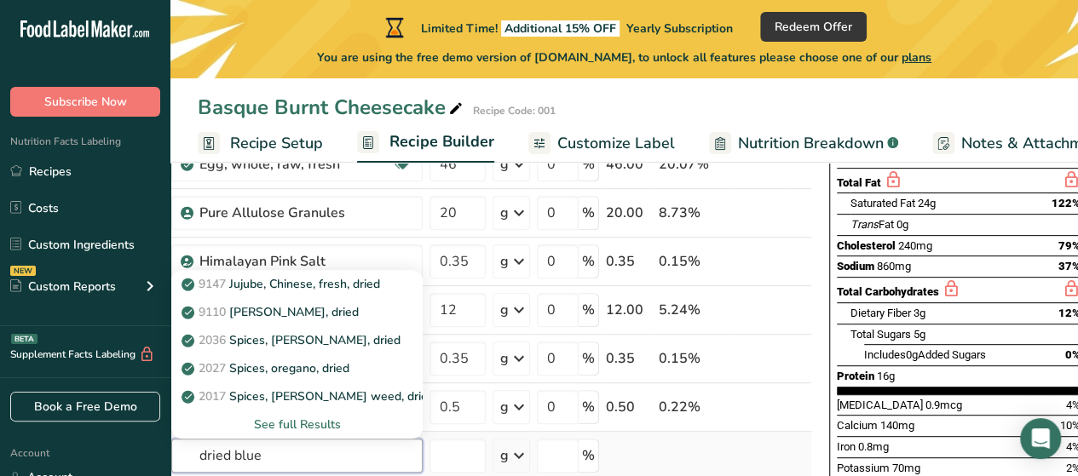
type input "dried blue"
click at [308, 416] on div "See full Results" at bounding box center [297, 425] width 224 height 18
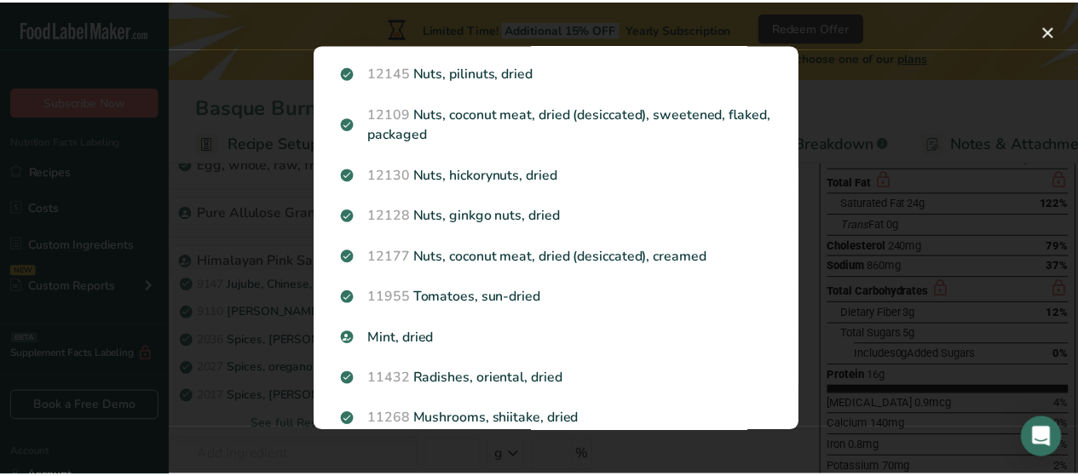
scroll to position [597, 0]
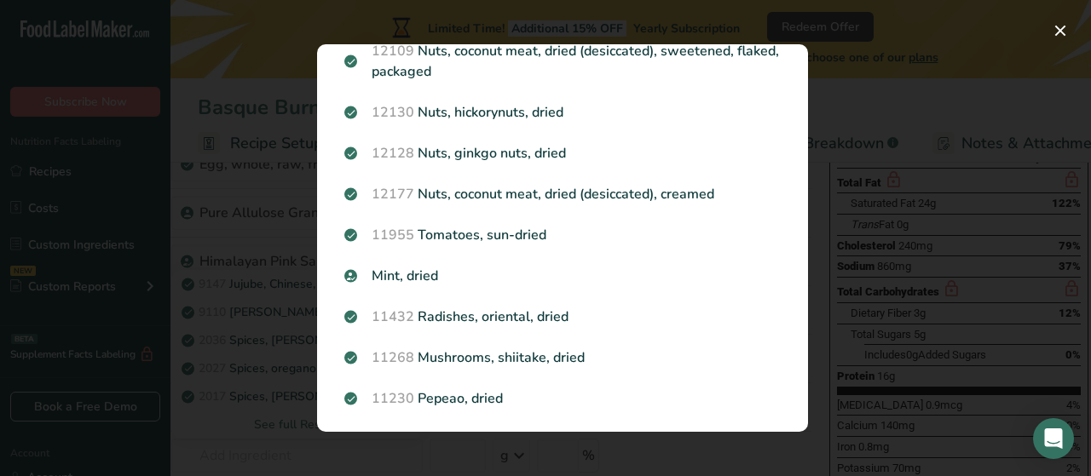
click at [256, 424] on div "Search results modal" at bounding box center [545, 238] width 1091 height 476
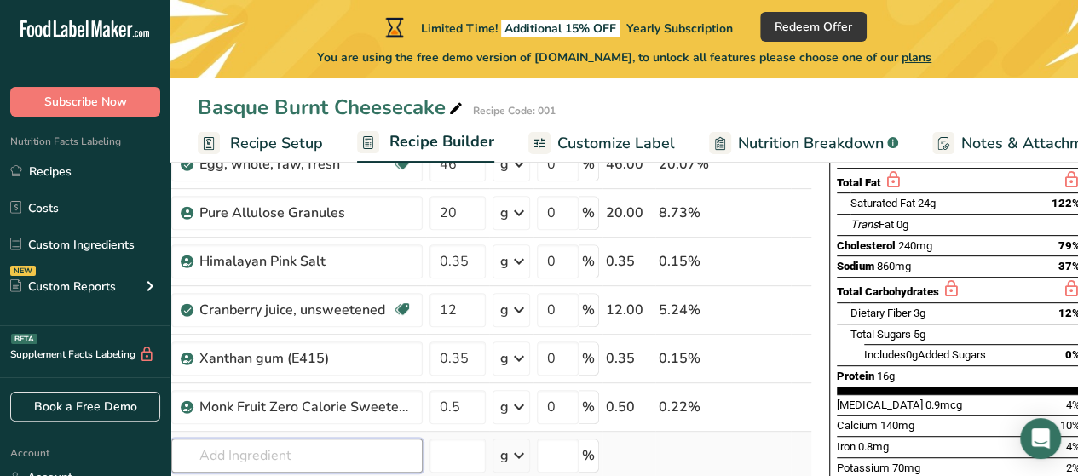
click at [277, 465] on input "text" at bounding box center [296, 456] width 251 height 34
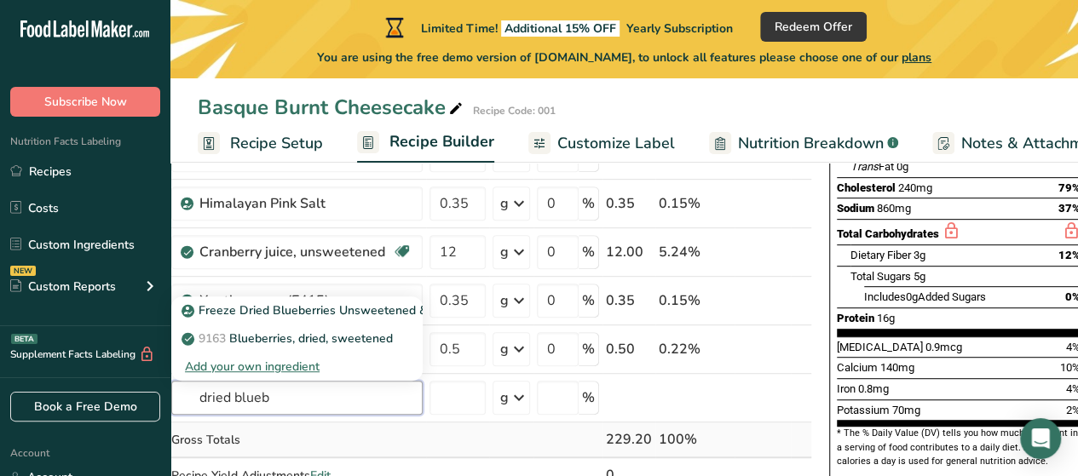
scroll to position [341, 0]
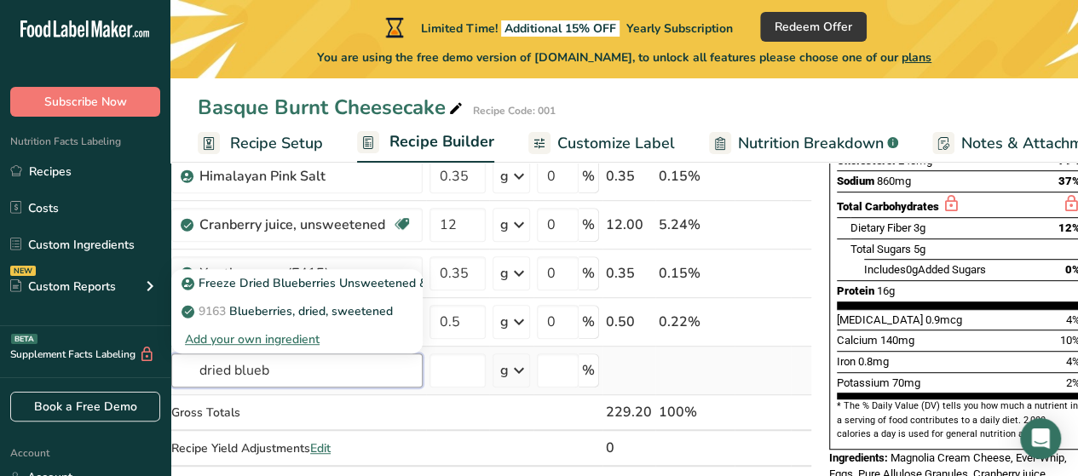
type input "dried blueb"
click at [294, 332] on div "Add your own ingredient" at bounding box center [297, 340] width 224 height 18
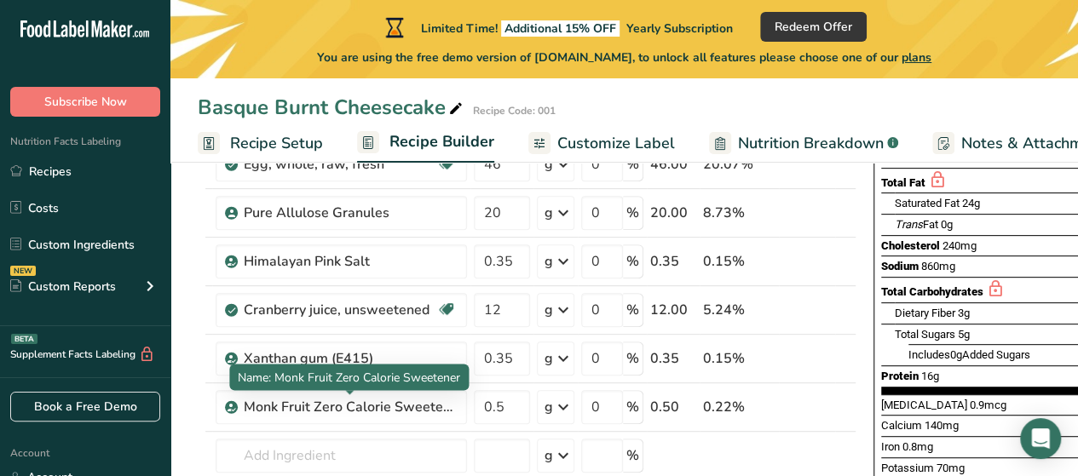
scroll to position [426, 0]
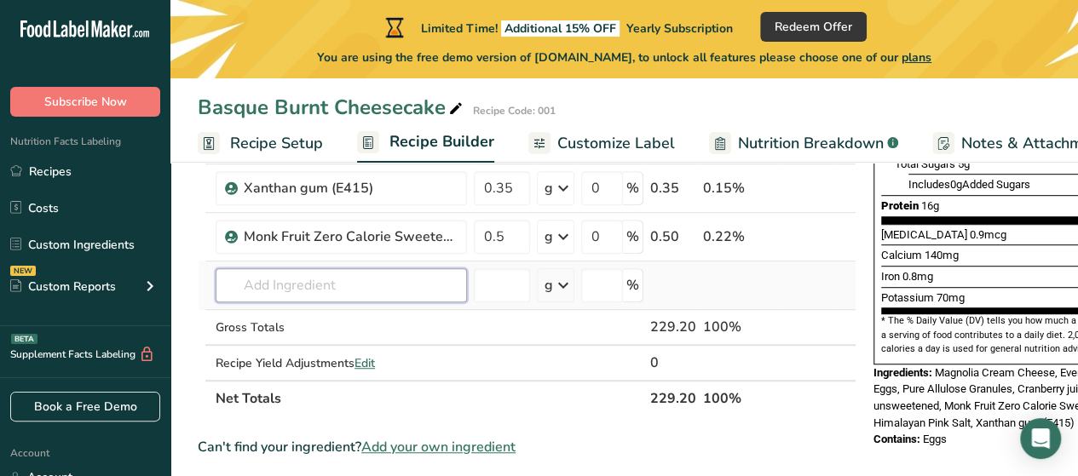
click at [320, 287] on input "text" at bounding box center [341, 285] width 251 height 34
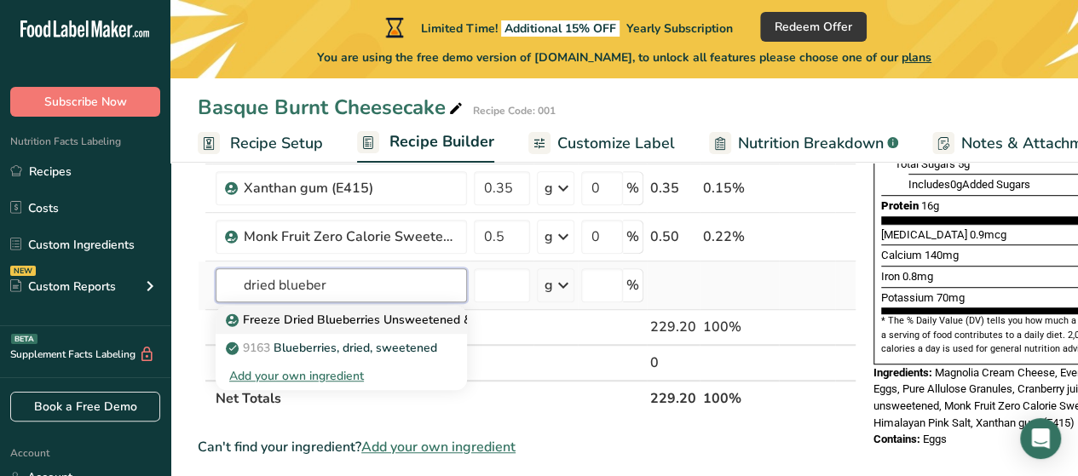
type input "dried blueber"
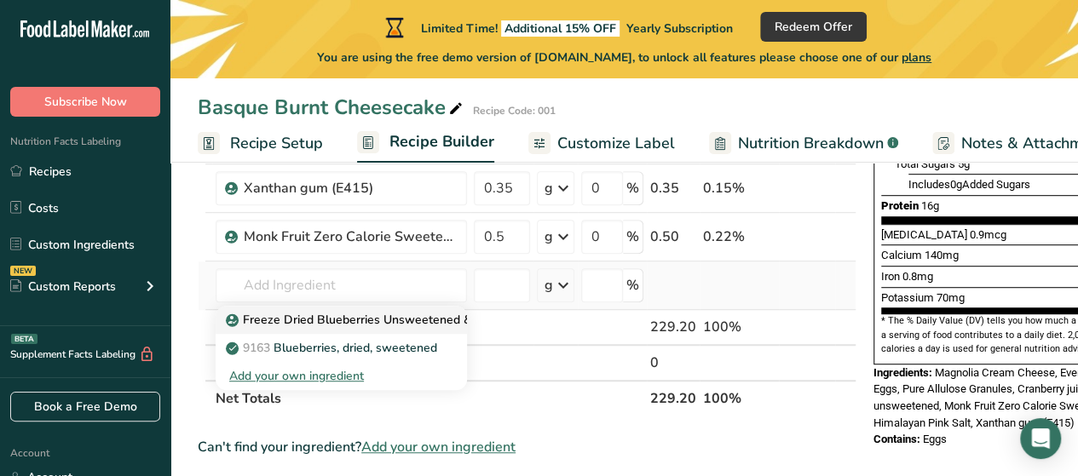
click at [390, 314] on p "Freeze Dried Blueberries Unsweetened & Unsulfured" at bounding box center [382, 320] width 307 height 18
type input "Freeze Dried Blueberries Unsweetened & Unsulfured"
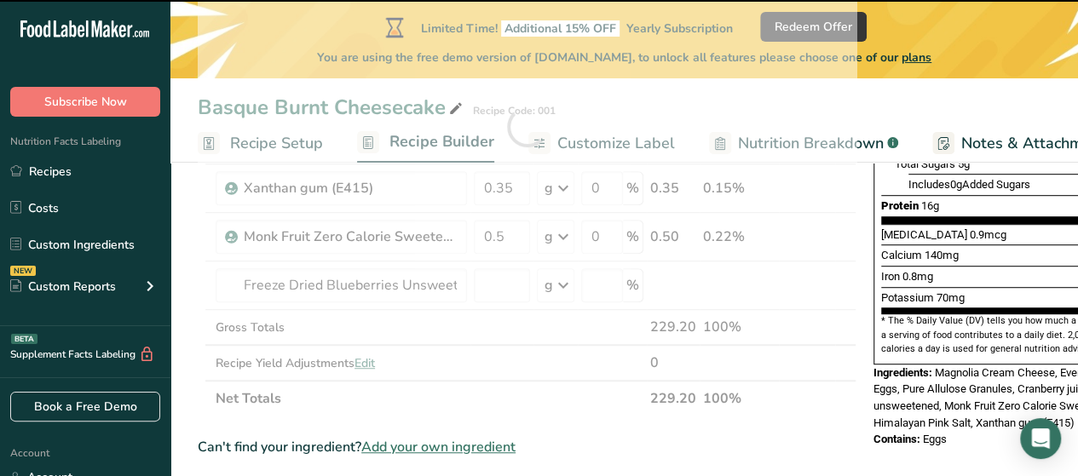
type input "0"
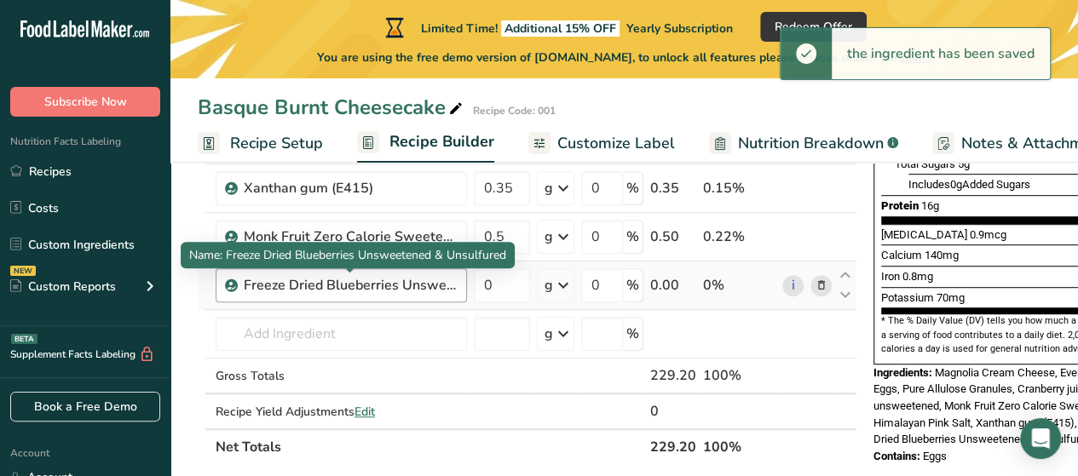
click at [428, 285] on div "Freeze Dried Blueberries Unsweetened & Unsulfured" at bounding box center [350, 285] width 213 height 20
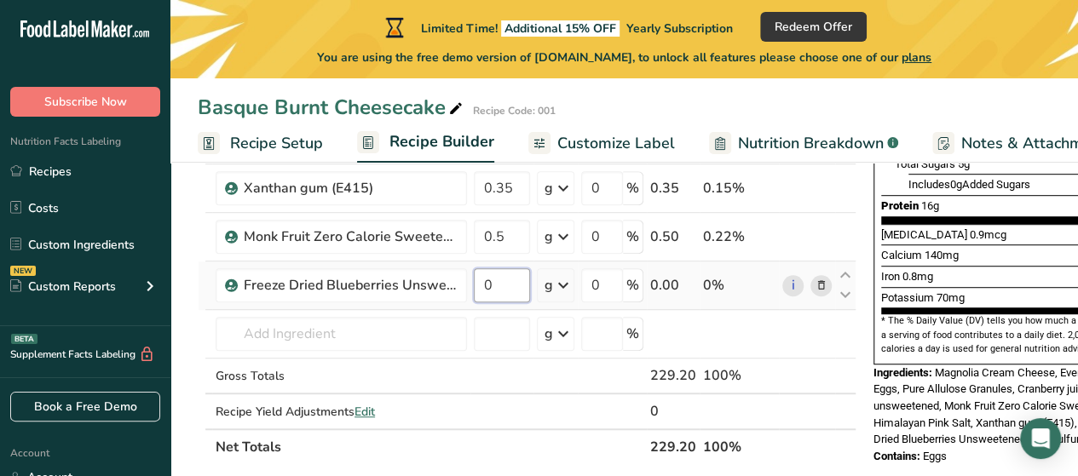
click at [498, 282] on input "0" at bounding box center [502, 285] width 56 height 34
type input "20"
click at [675, 320] on div "Ingredient * Amount * Unit * Waste * .a-a{fill:#347362;}.b-a{fill:#fff;} Grams …" at bounding box center [527, 150] width 659 height 629
click at [809, 333] on td at bounding box center [807, 334] width 56 height 49
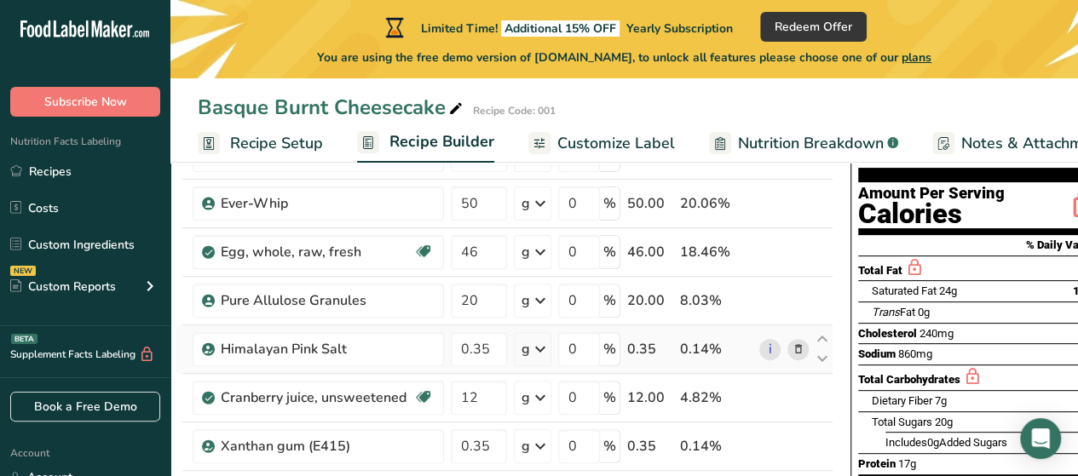
scroll to position [170, 0]
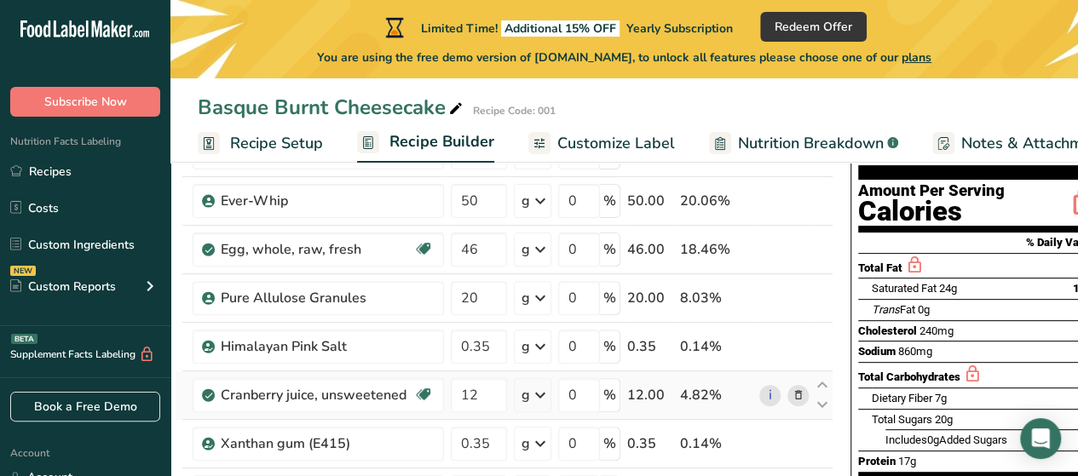
click at [796, 398] on icon at bounding box center [799, 396] width 12 height 18
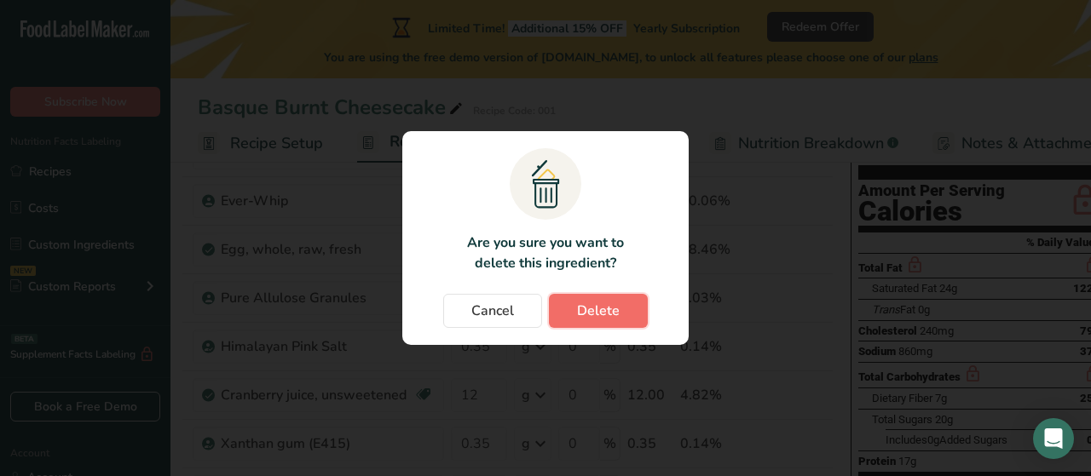
click at [590, 304] on span "Delete" at bounding box center [598, 311] width 43 height 20
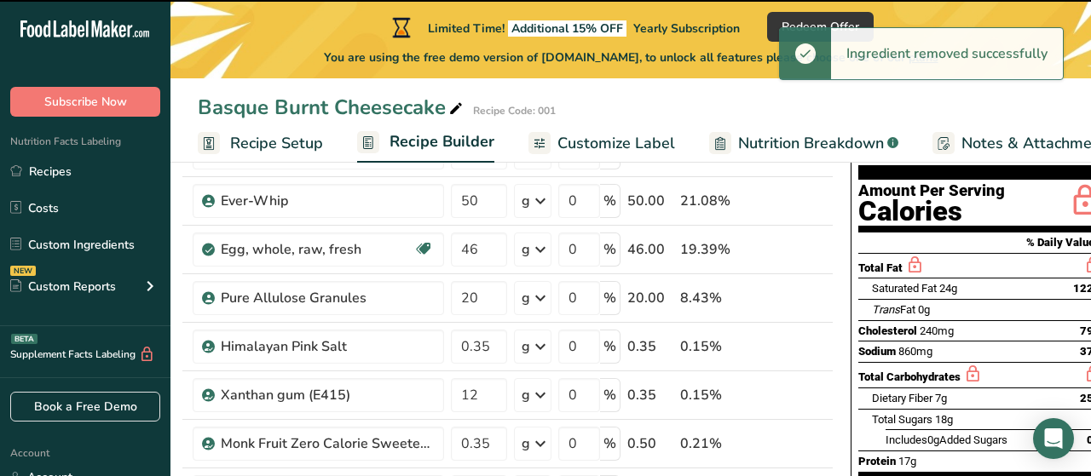
type input "0.35"
type input "0.5"
type input "20"
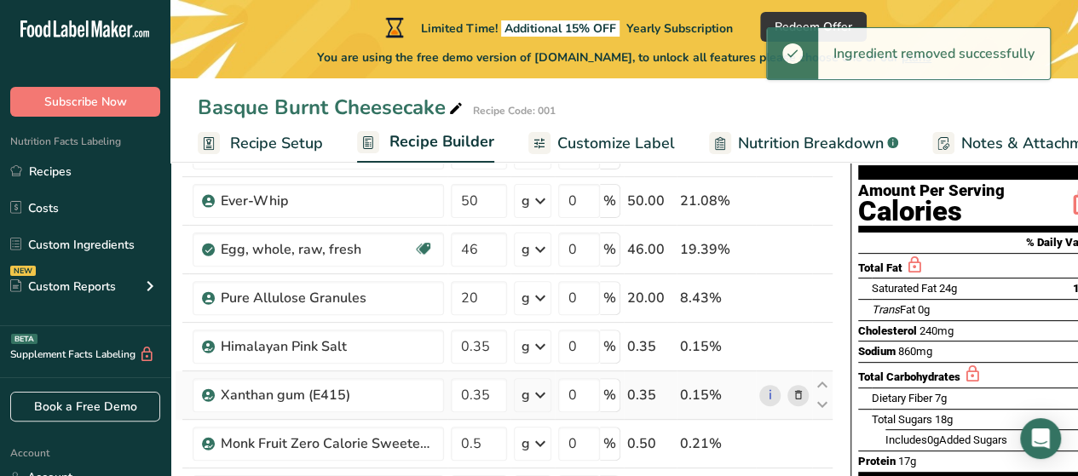
click at [804, 396] on span at bounding box center [798, 395] width 20 height 20
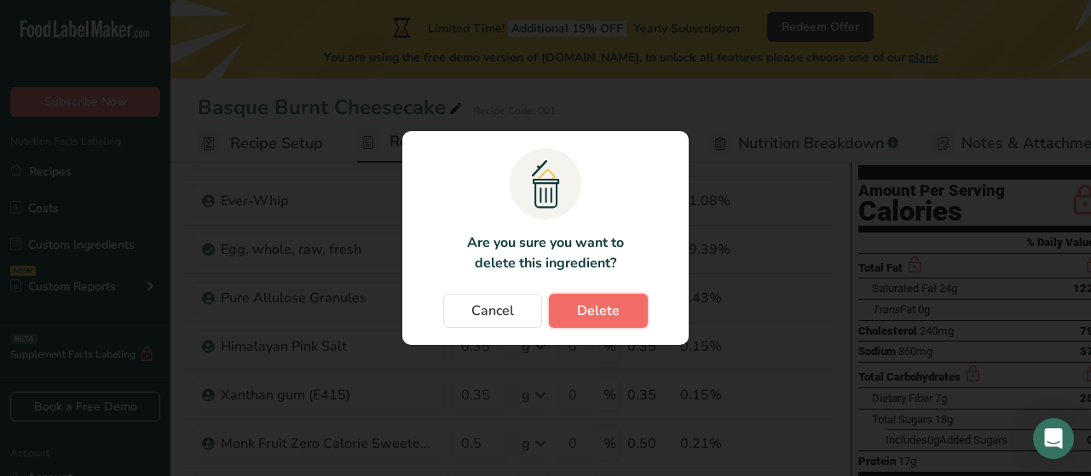
click at [621, 306] on button "Delete" at bounding box center [598, 311] width 99 height 34
type input "0.5"
type input "20"
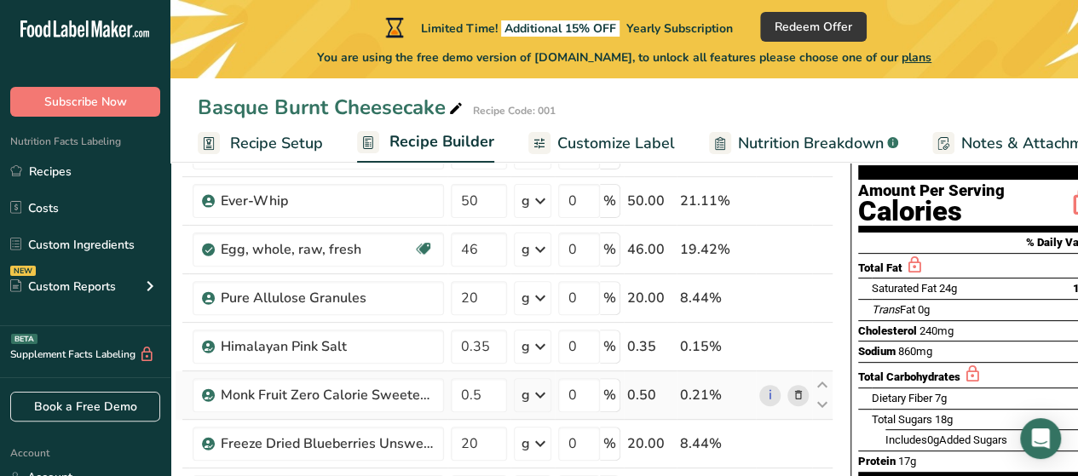
click at [802, 398] on span at bounding box center [798, 395] width 20 height 20
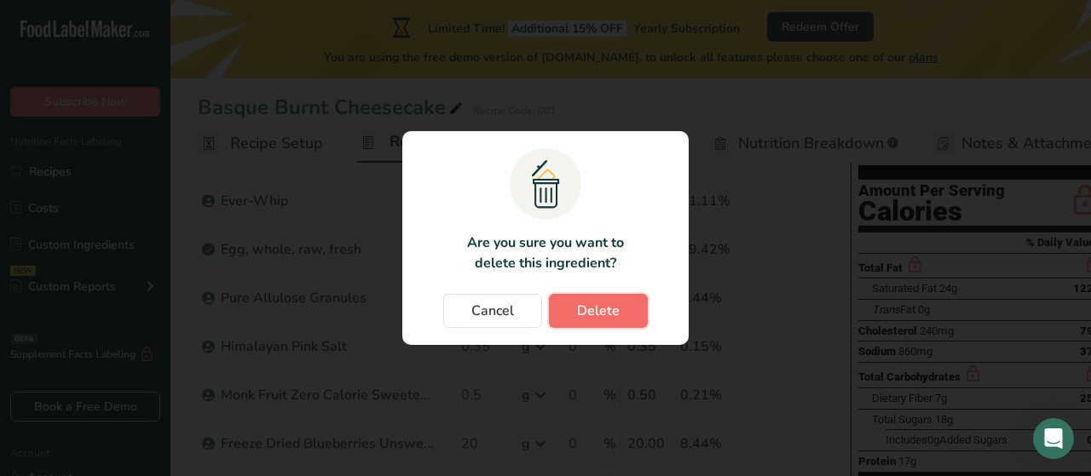
click at [612, 320] on span "Delete" at bounding box center [598, 311] width 43 height 20
type input "20"
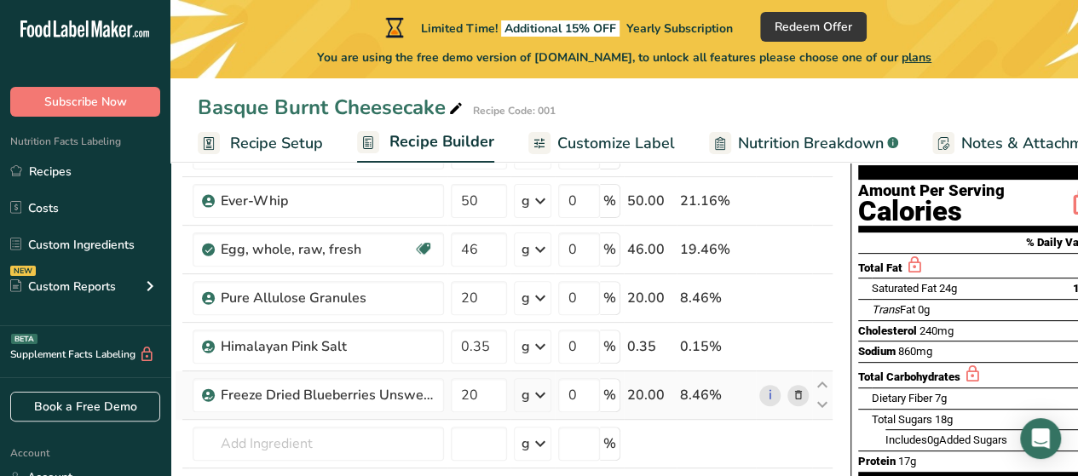
click at [793, 398] on icon at bounding box center [799, 396] width 12 height 18
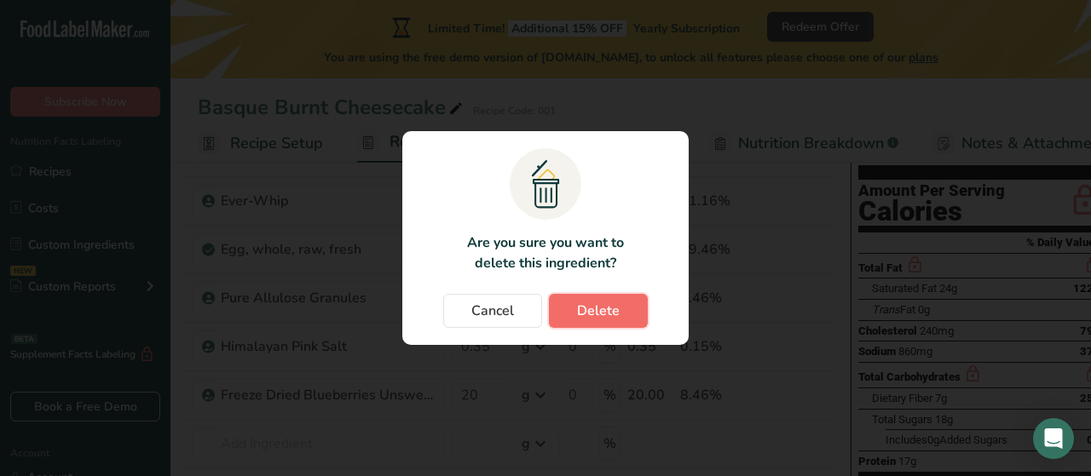
click at [622, 320] on button "Delete" at bounding box center [598, 311] width 99 height 34
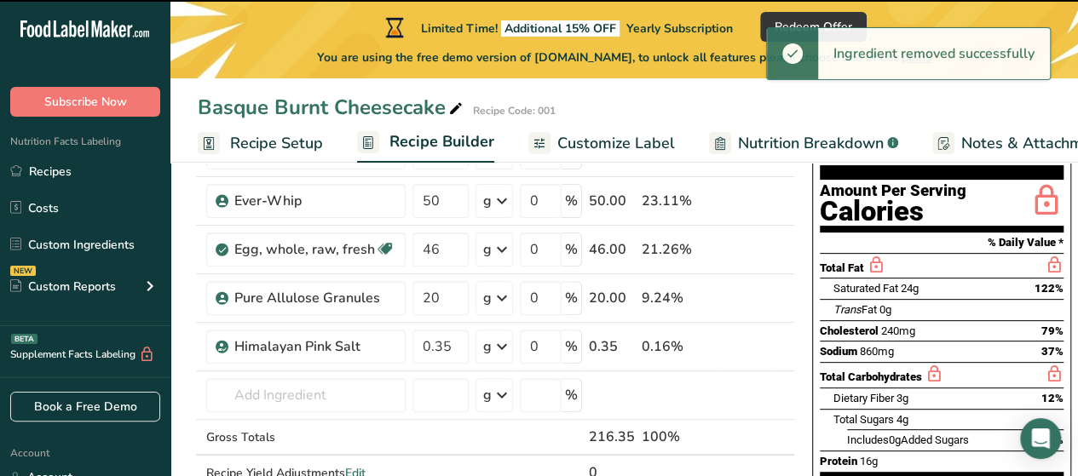
scroll to position [0, 2]
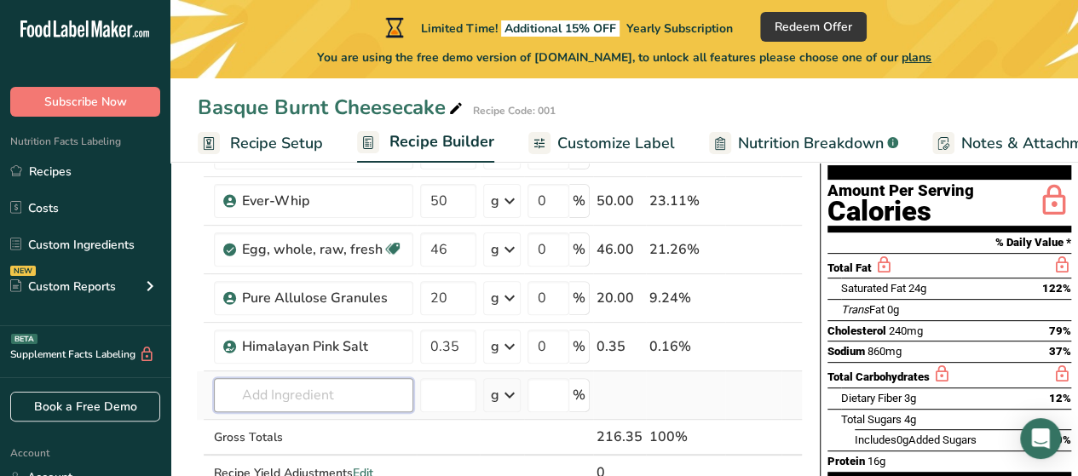
click at [309, 390] on input "text" at bounding box center [313, 395] width 199 height 34
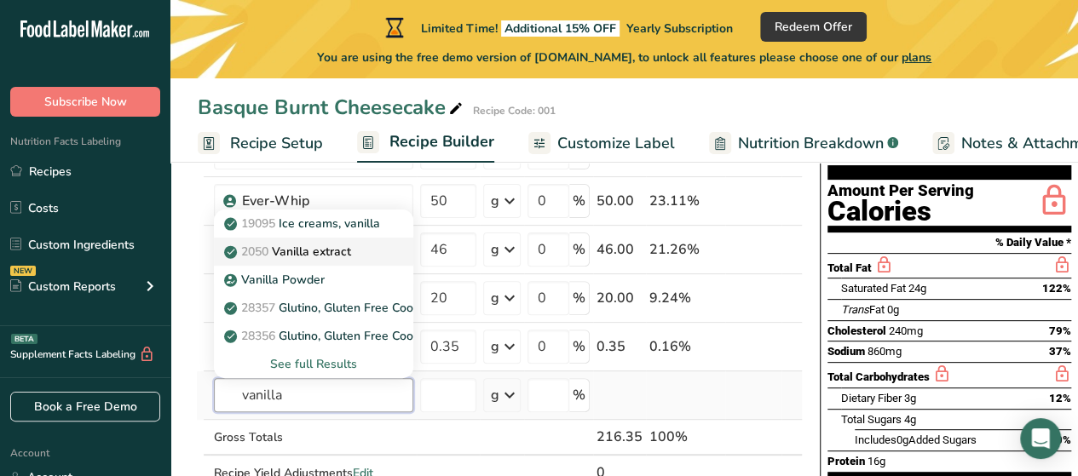
type input "vanilla"
click at [349, 245] on p "2050 Vanilla extract" at bounding box center [290, 252] width 124 height 18
type input "Vanilla extract"
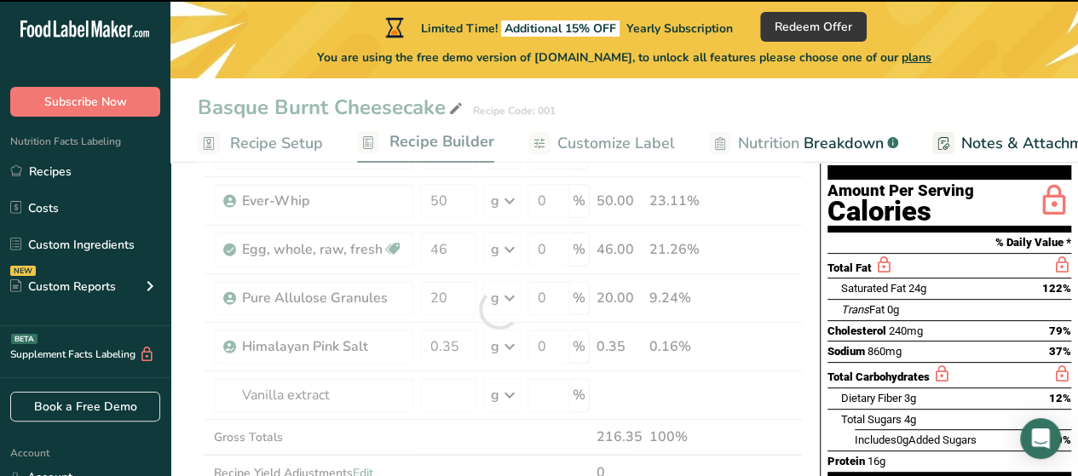
type input "0"
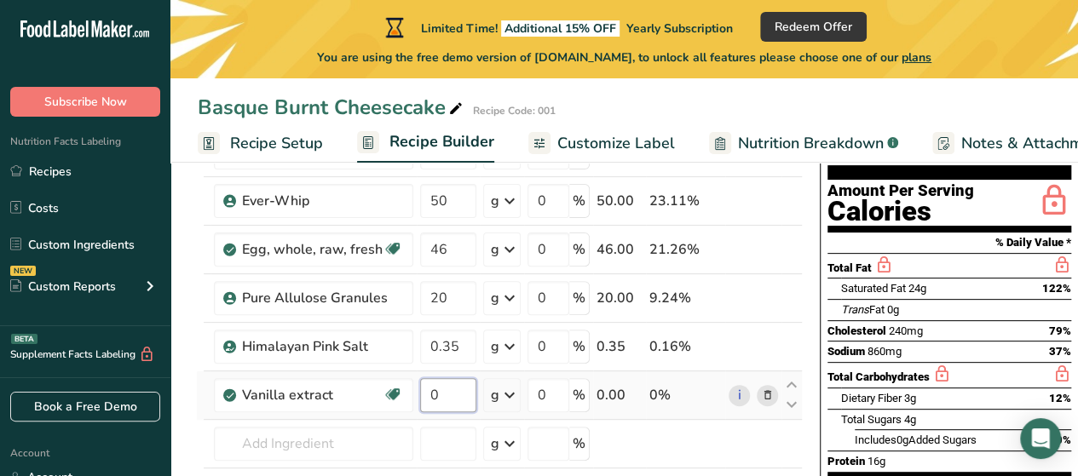
click at [453, 383] on input "0" at bounding box center [448, 395] width 56 height 34
type input "0.7"
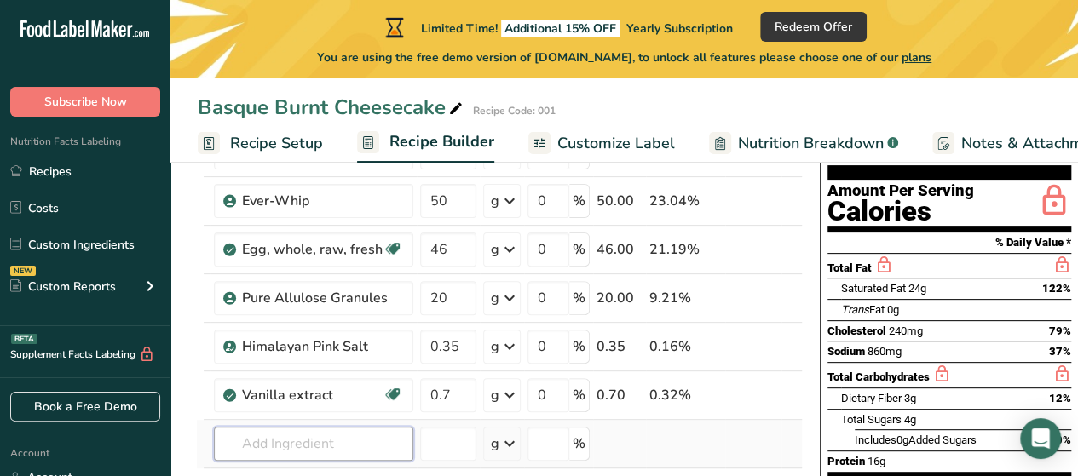
click at [324, 453] on div "Ingredient * Amount * Unit * Waste * .a-a{fill:#347362;}.b-a{fill:#fff;} Grams …" at bounding box center [499, 333] width 607 height 483
type input "2"
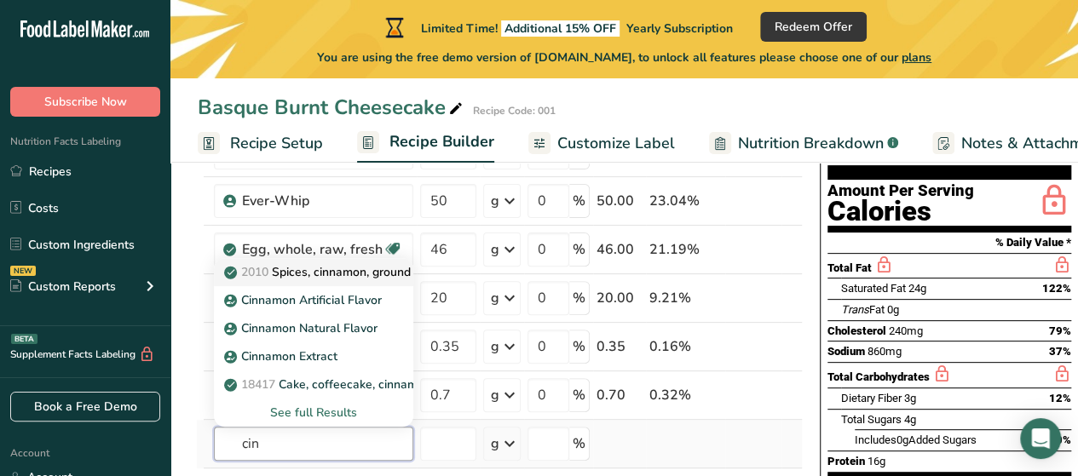
type input "cin"
click at [339, 272] on p "2010 Spices, cinnamon, ground" at bounding box center [319, 272] width 183 height 18
type input "Spices, cinnamon, ground"
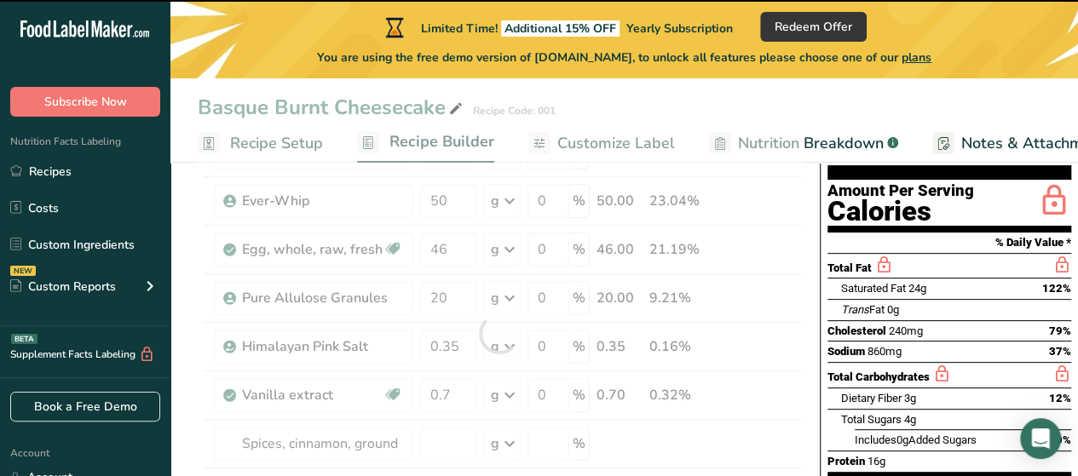
type input "0"
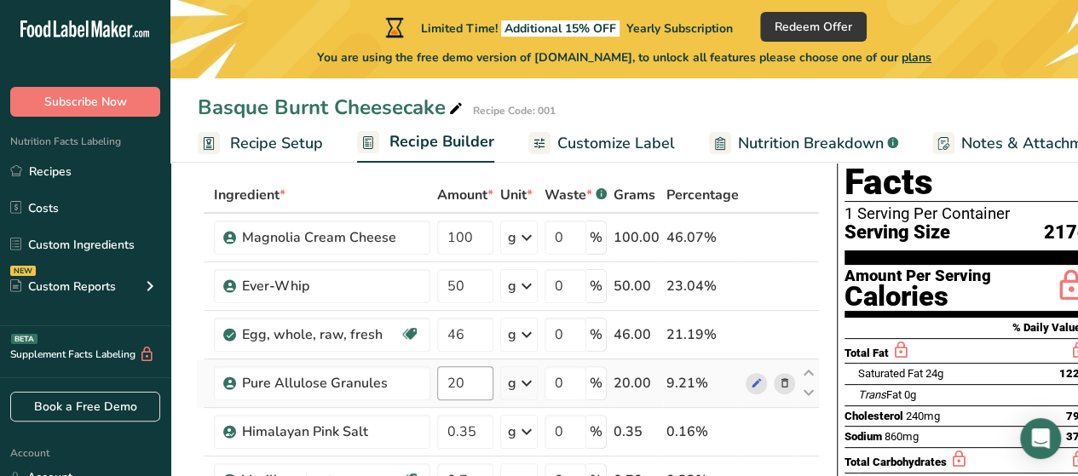
scroll to position [256, 0]
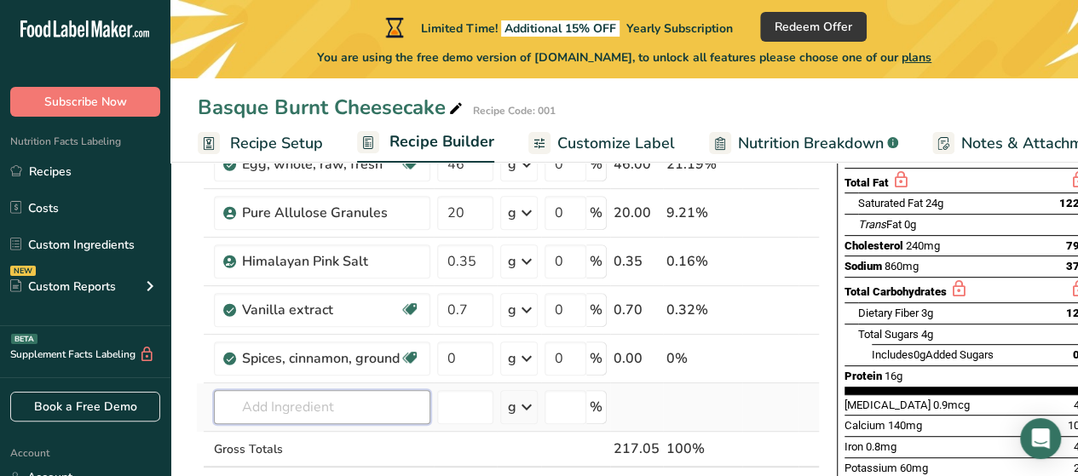
click at [328, 403] on input "text" at bounding box center [322, 407] width 217 height 34
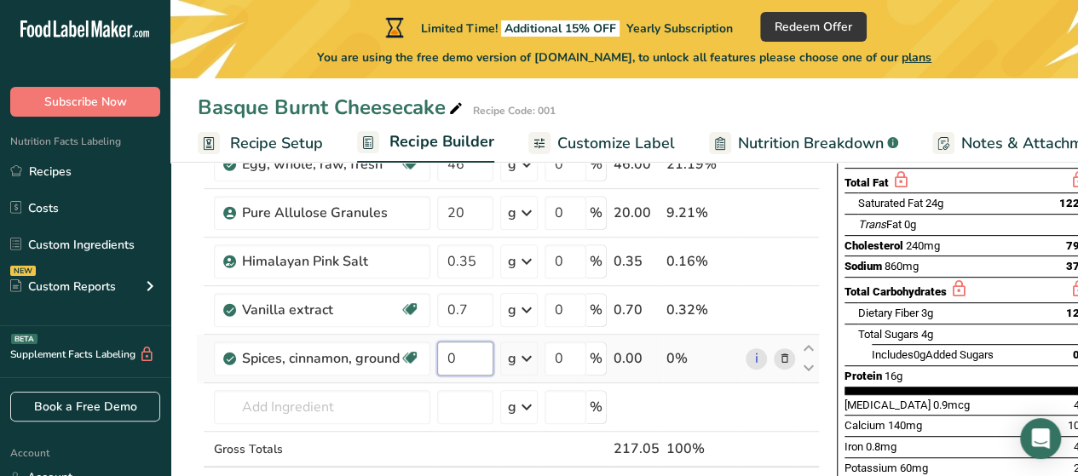
click at [471, 355] on input "0" at bounding box center [465, 359] width 56 height 34
type input "3.5"
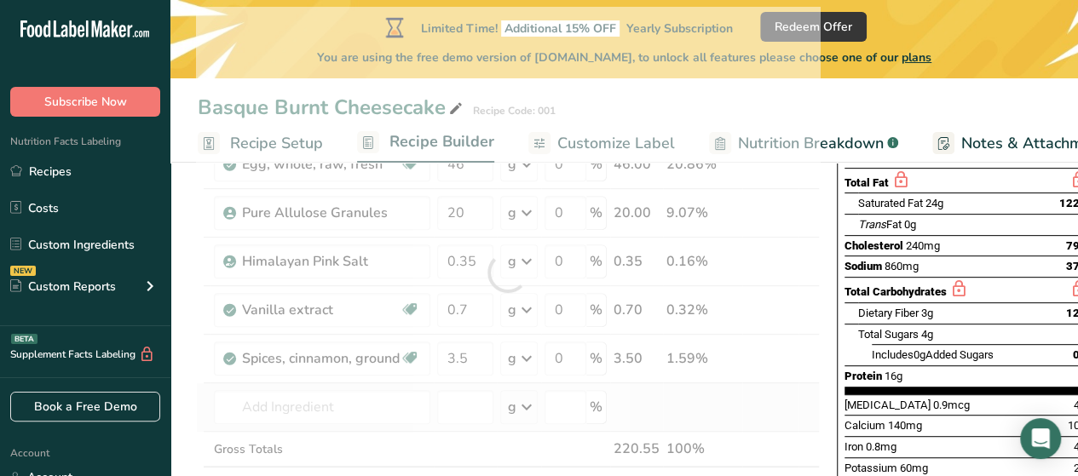
click at [704, 417] on div "Ingredient * Amount * Unit * Waste * .a-a{fill:#347362;}.b-a{fill:#fff;} Grams …" at bounding box center [508, 273] width 624 height 532
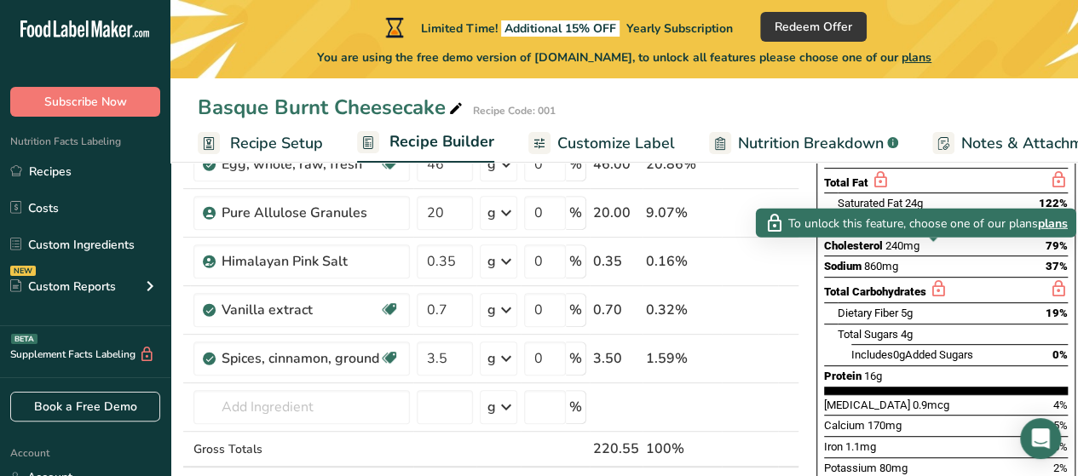
click at [929, 279] on icon at bounding box center [938, 289] width 19 height 21
click at [1062, 224] on span "plans" at bounding box center [1053, 223] width 30 height 18
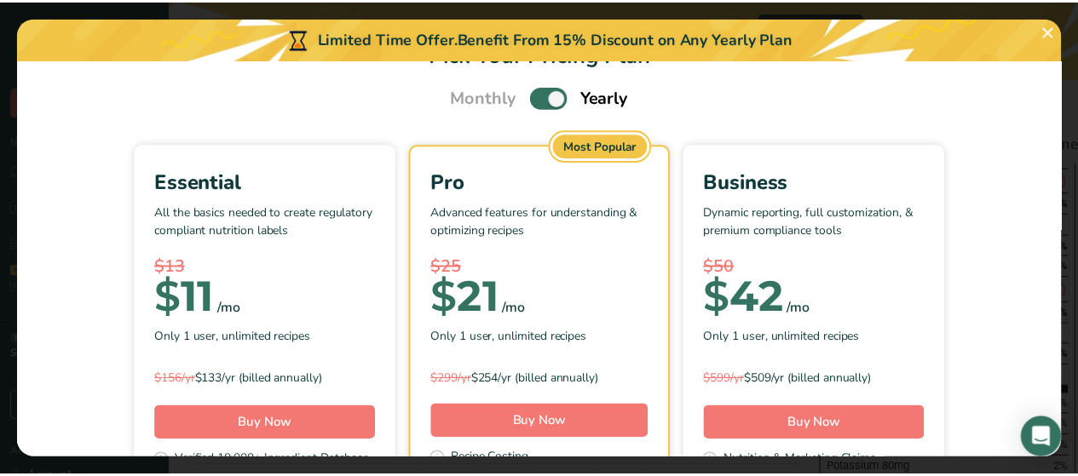
scroll to position [0, 0]
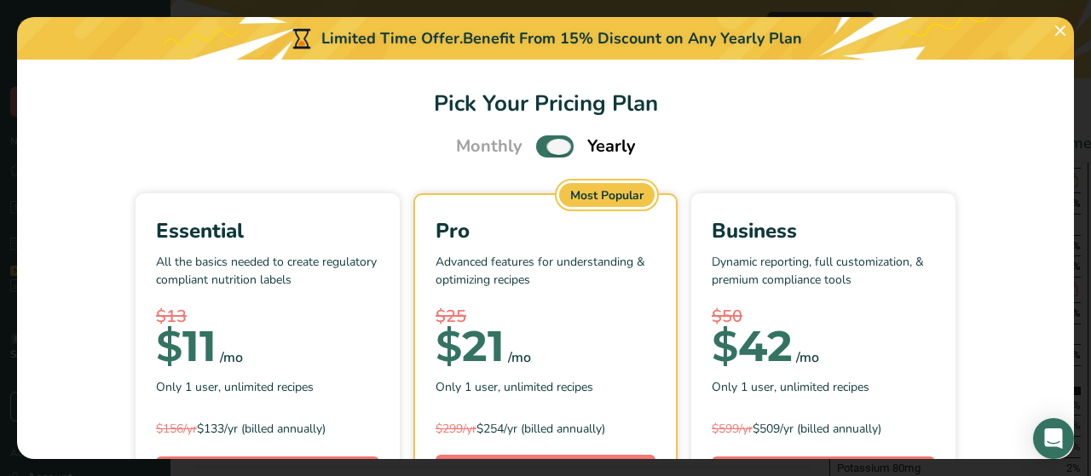
click at [536, 147] on span "Pick Your Pricing Plan Modal" at bounding box center [555, 146] width 38 height 21
click at [536, 147] on input "Pick Your Pricing Plan Modal" at bounding box center [541, 146] width 11 height 11
checkbox input "false"
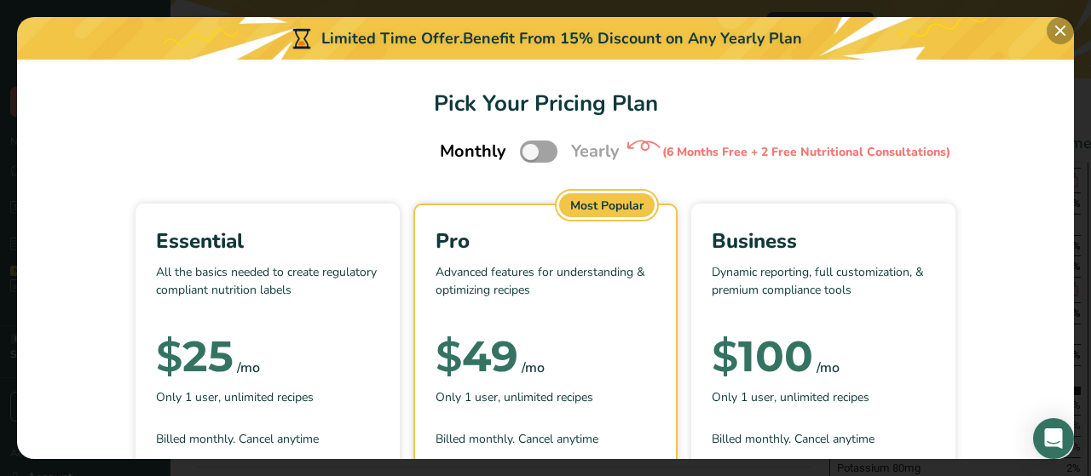
click at [1060, 25] on button "Pick Your Pricing Plan Modal" at bounding box center [1060, 30] width 27 height 27
